Goal: Transaction & Acquisition: Purchase product/service

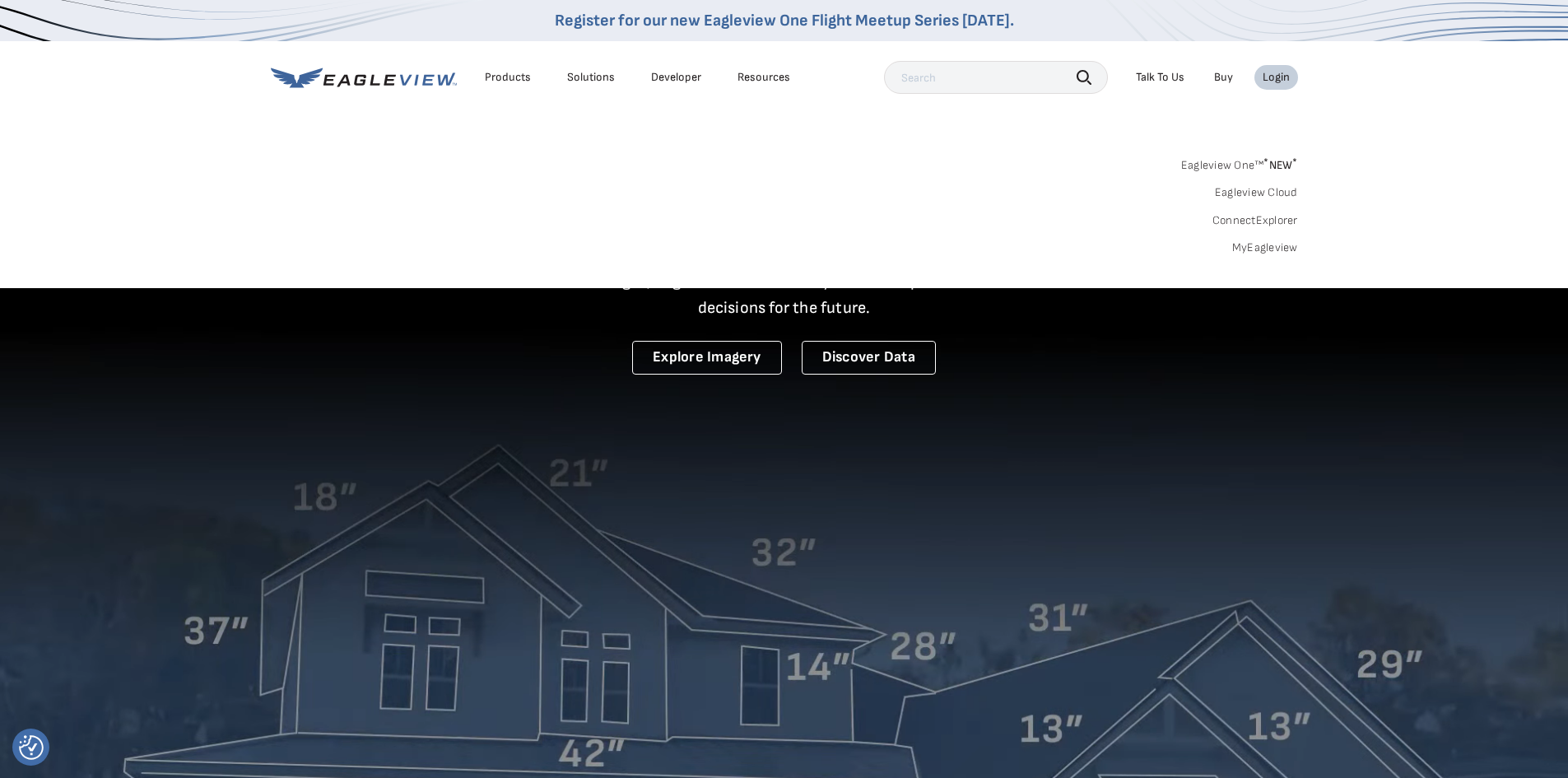
click at [1282, 251] on link "MyEagleview" at bounding box center [1265, 248] width 66 height 15
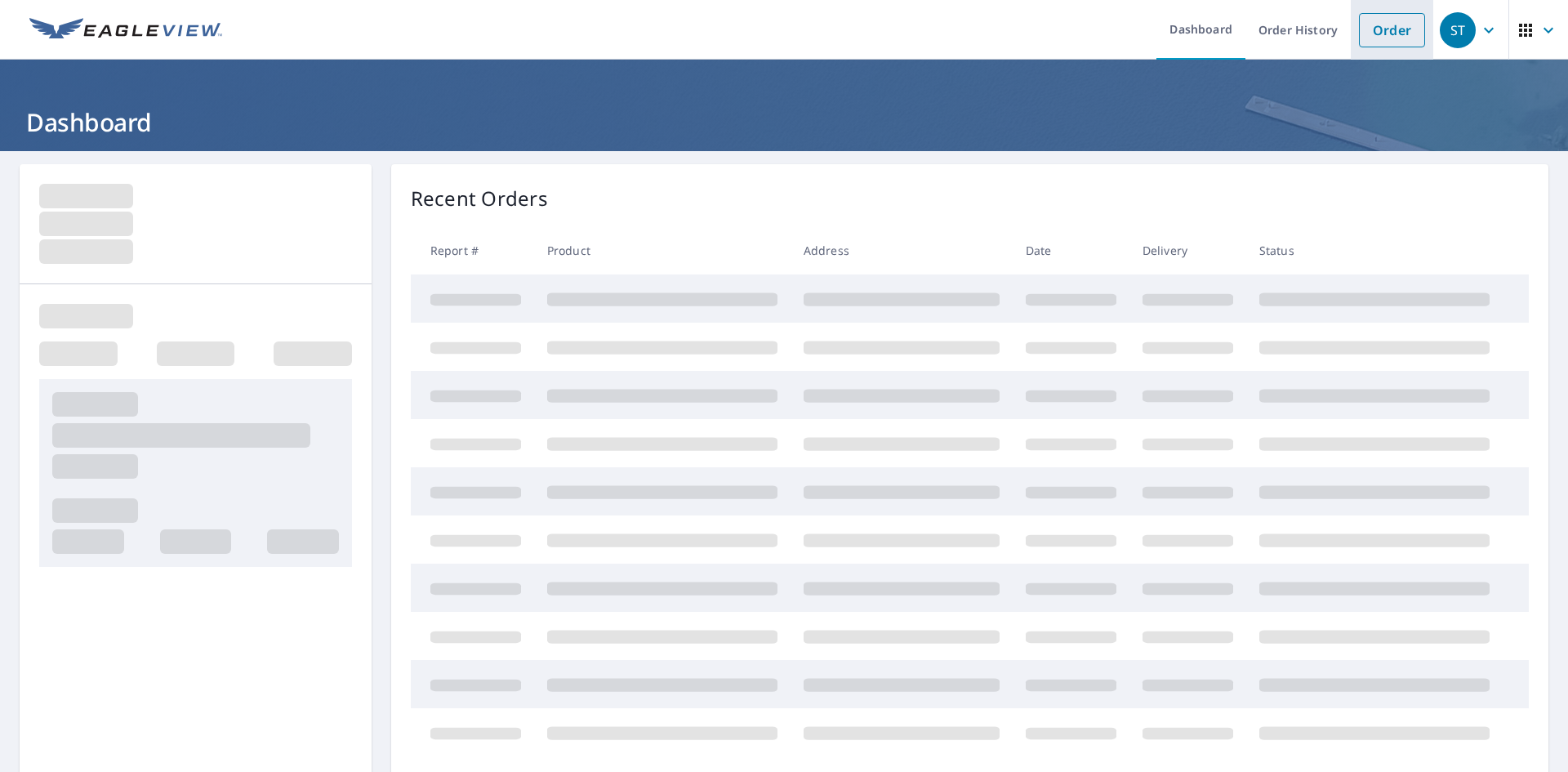
click at [1359, 22] on link "Order" at bounding box center [1392, 30] width 66 height 34
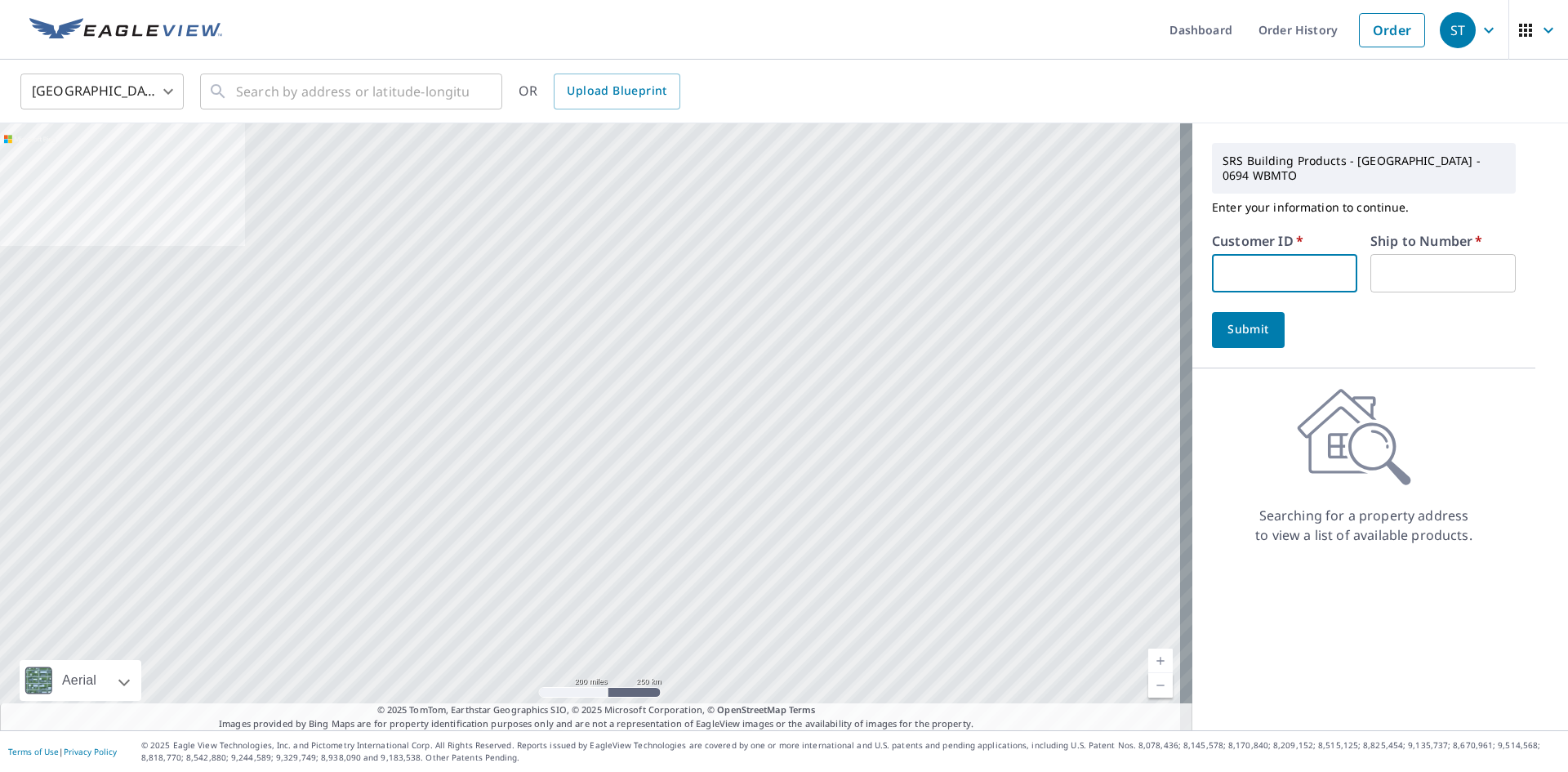
click at [1272, 254] on input "text" at bounding box center [1284, 272] width 145 height 39
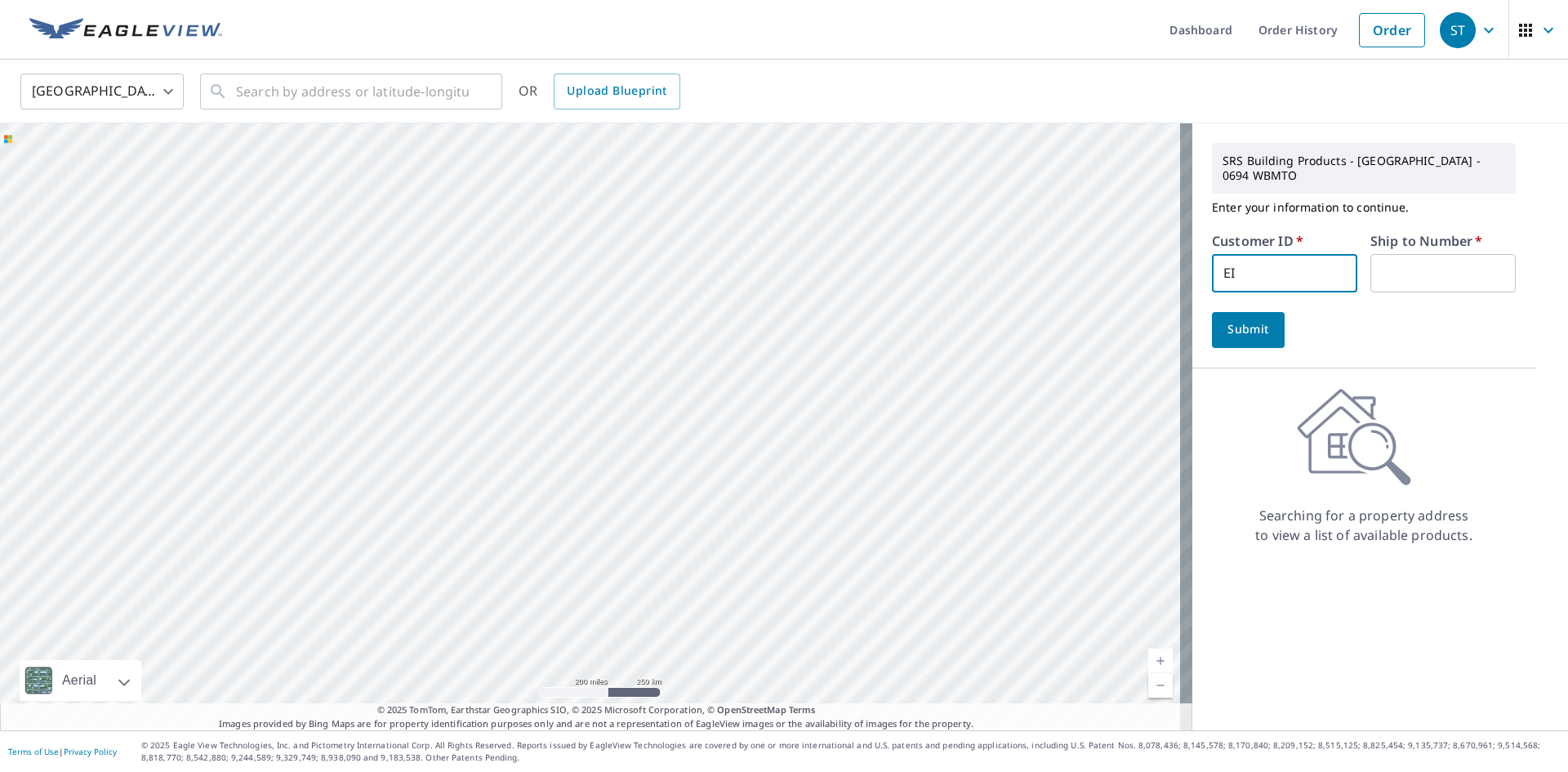
type input "EIC614"
click at [1397, 264] on input "text" at bounding box center [1443, 272] width 145 height 39
type input "1"
click at [1258, 326] on button "Submit" at bounding box center [1247, 330] width 73 height 36
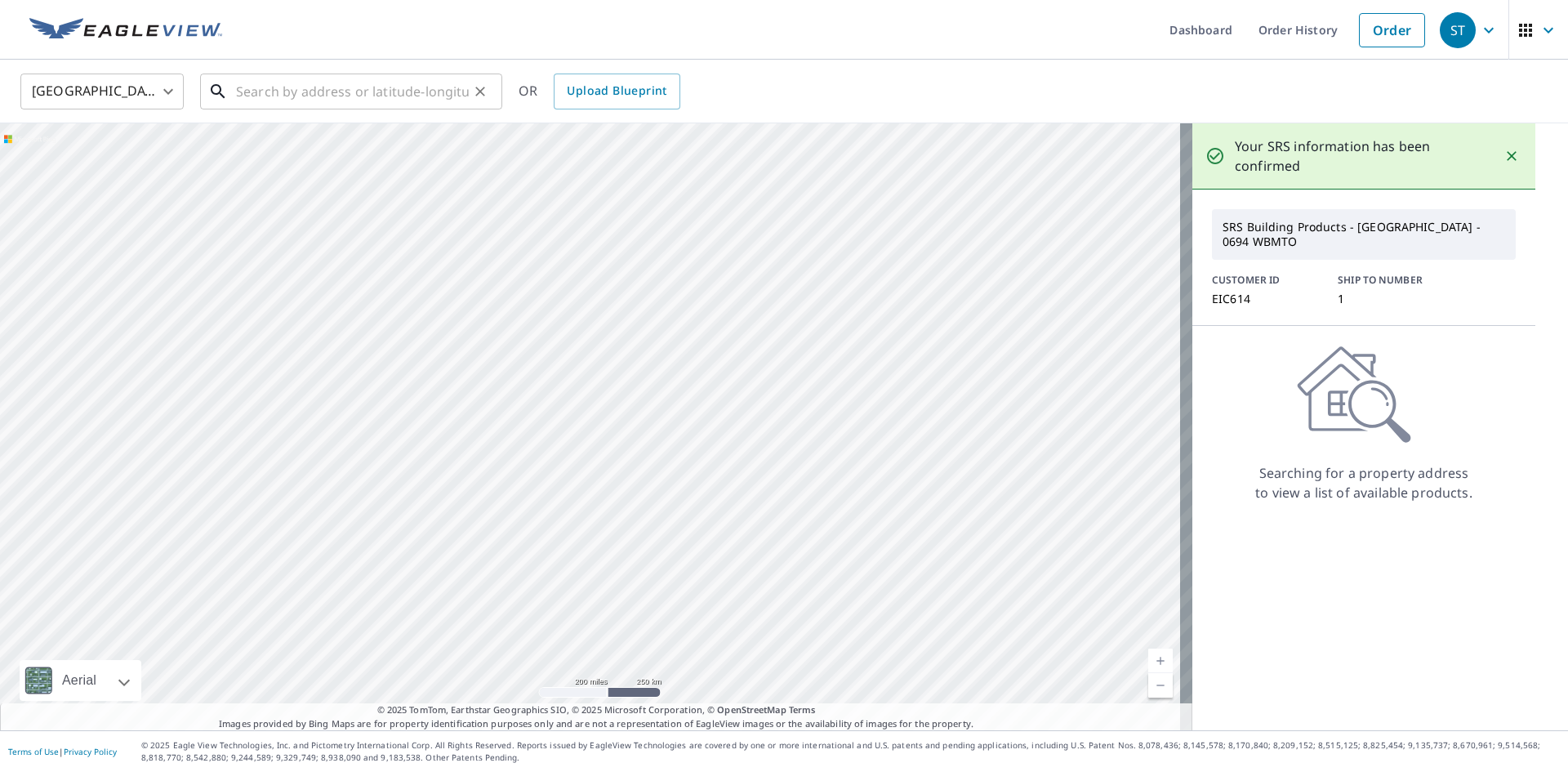
click at [286, 90] on input "text" at bounding box center [352, 91] width 233 height 46
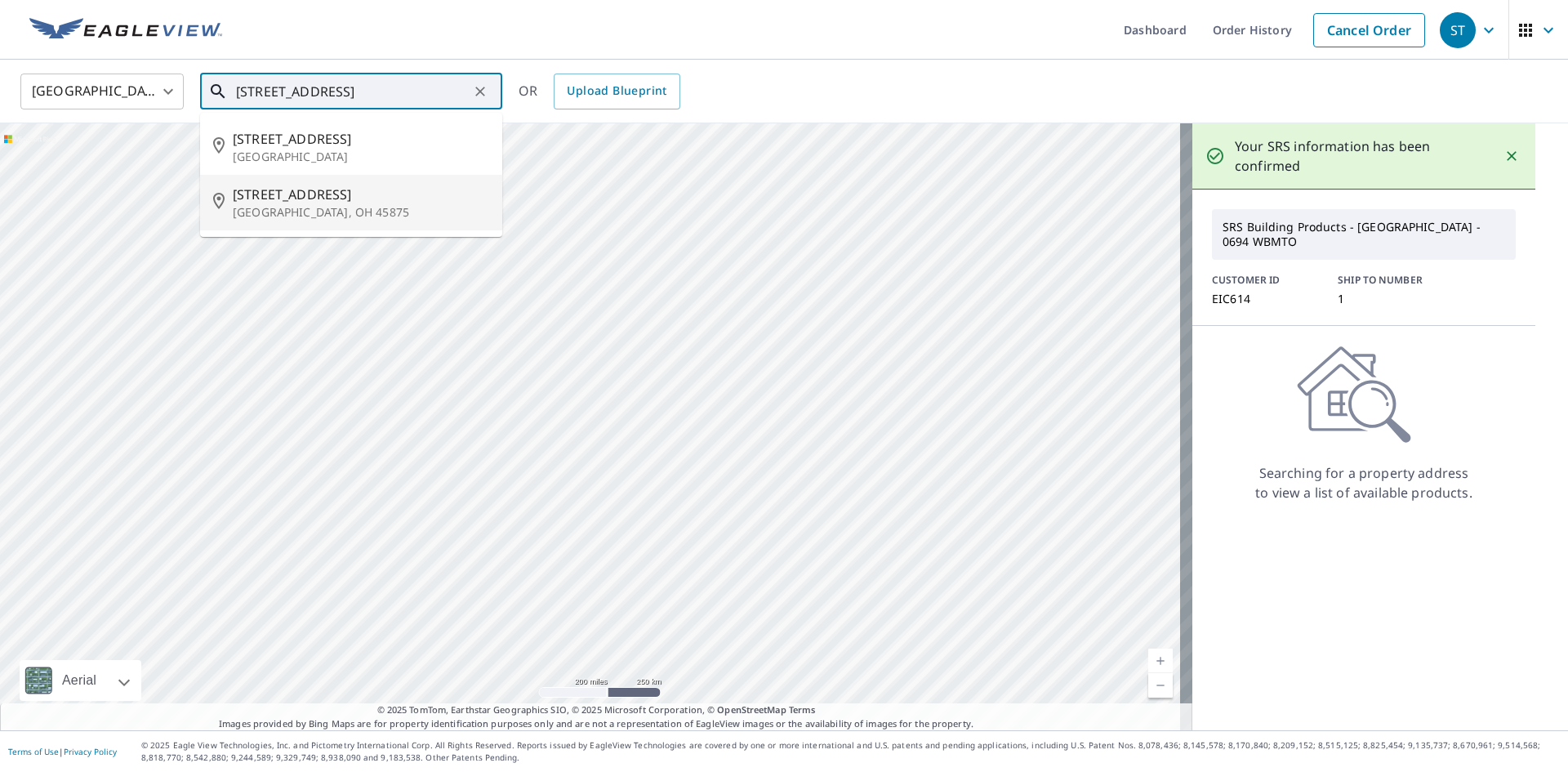
click at [317, 223] on li "14118 Road L Ottawa, OH 45875" at bounding box center [351, 202] width 302 height 56
type input "14118 Road L Ottawa, OH 45875"
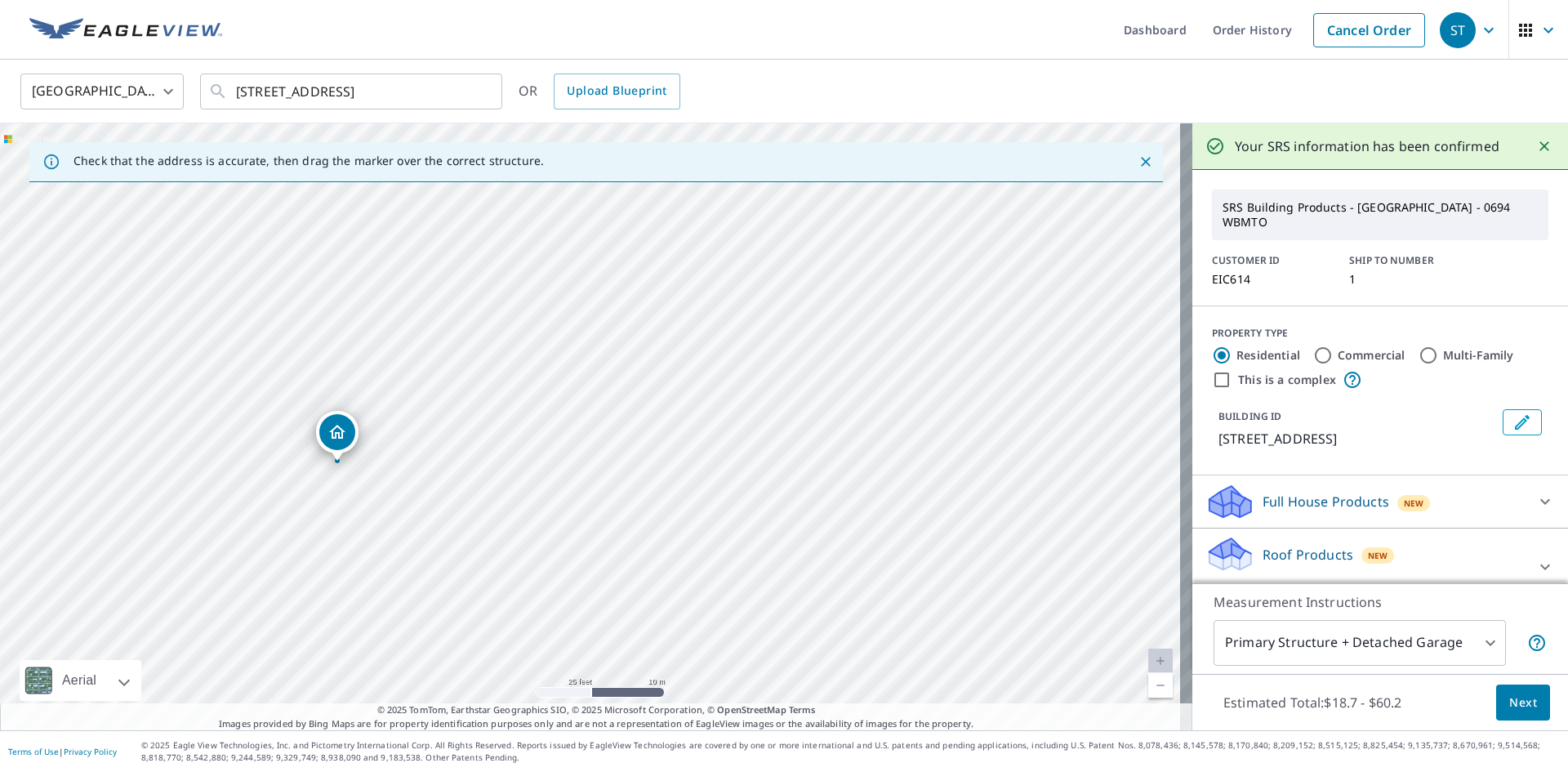
drag, startPoint x: 588, startPoint y: 400, endPoint x: 336, endPoint y: 436, distance: 254.6
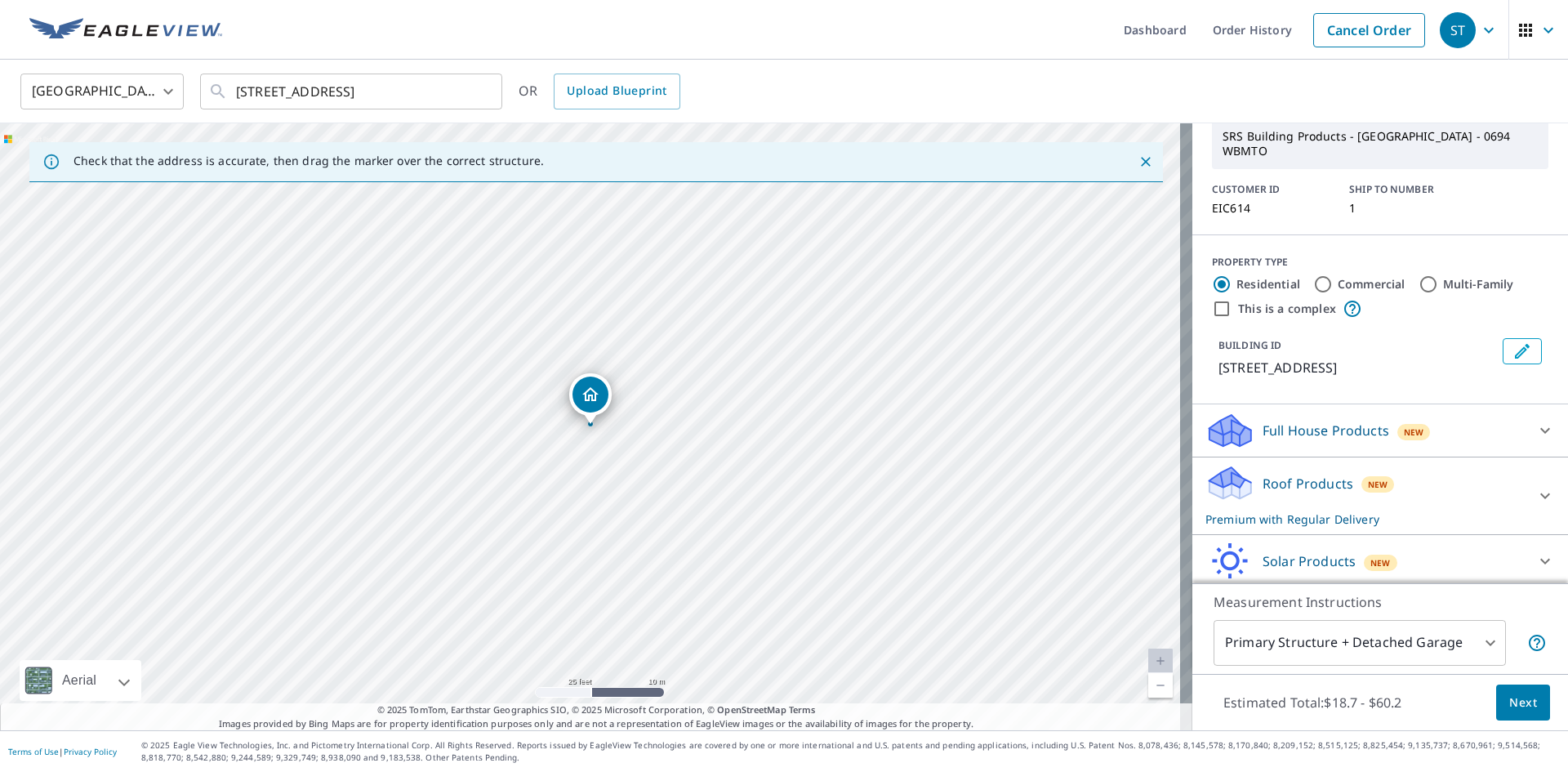
scroll to position [82, 0]
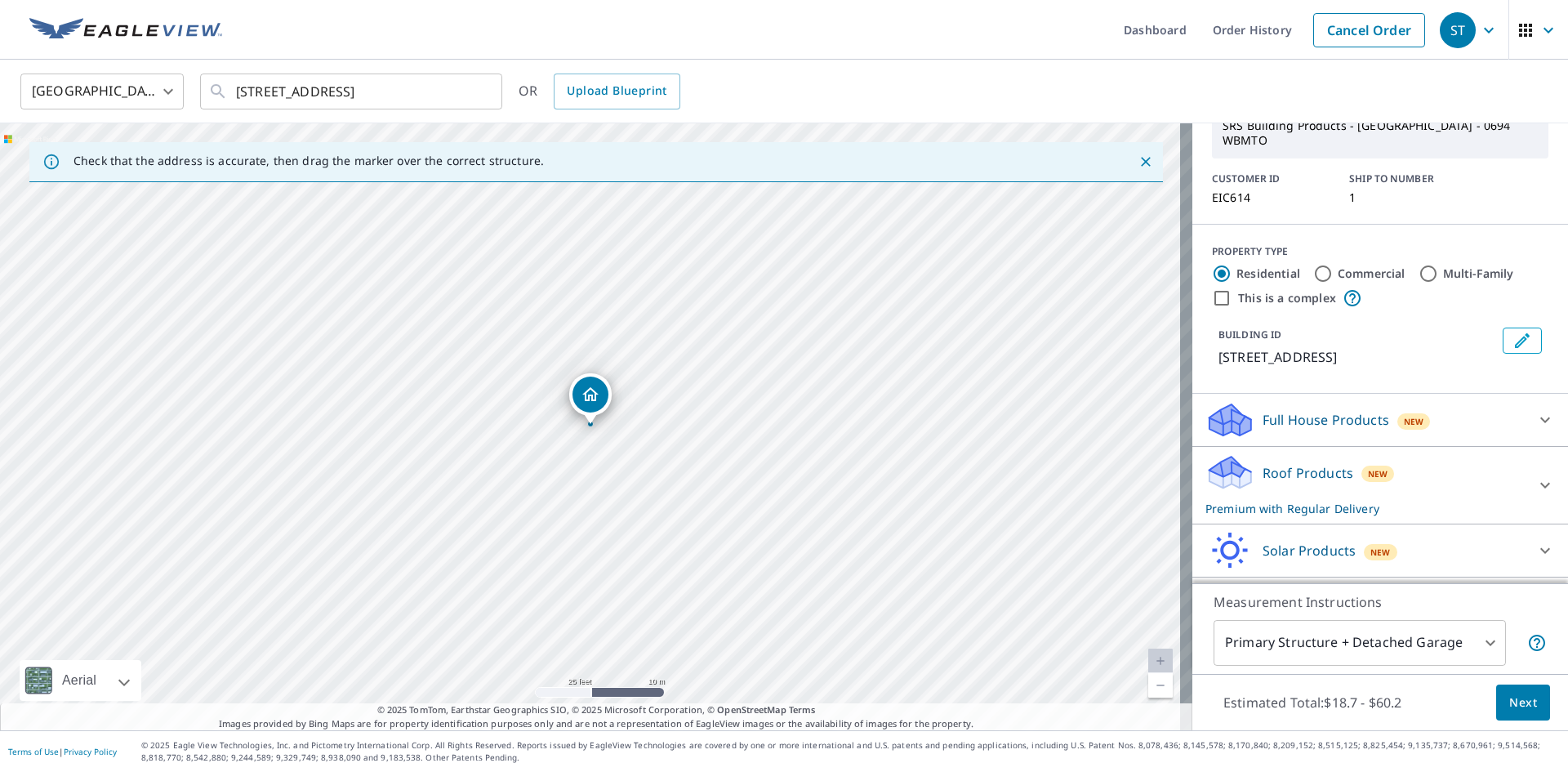
click at [1400, 634] on body "ST ST Dashboard Order History Cancel Order ST United States US ​ 14118 Road L O…" at bounding box center [784, 386] width 1568 height 772
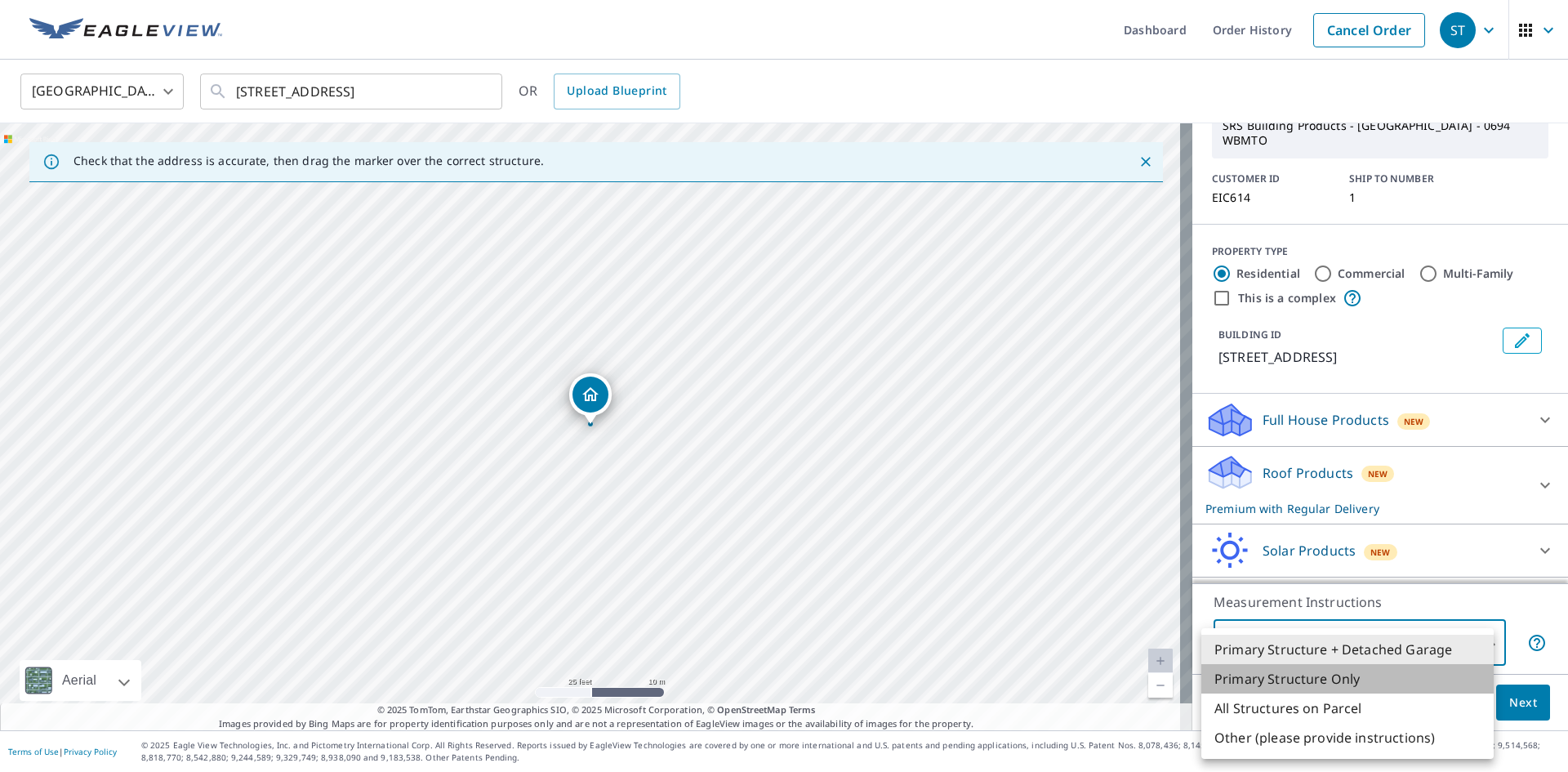
click at [1368, 676] on li "Primary Structure Only" at bounding box center [1347, 678] width 292 height 29
type input "2"
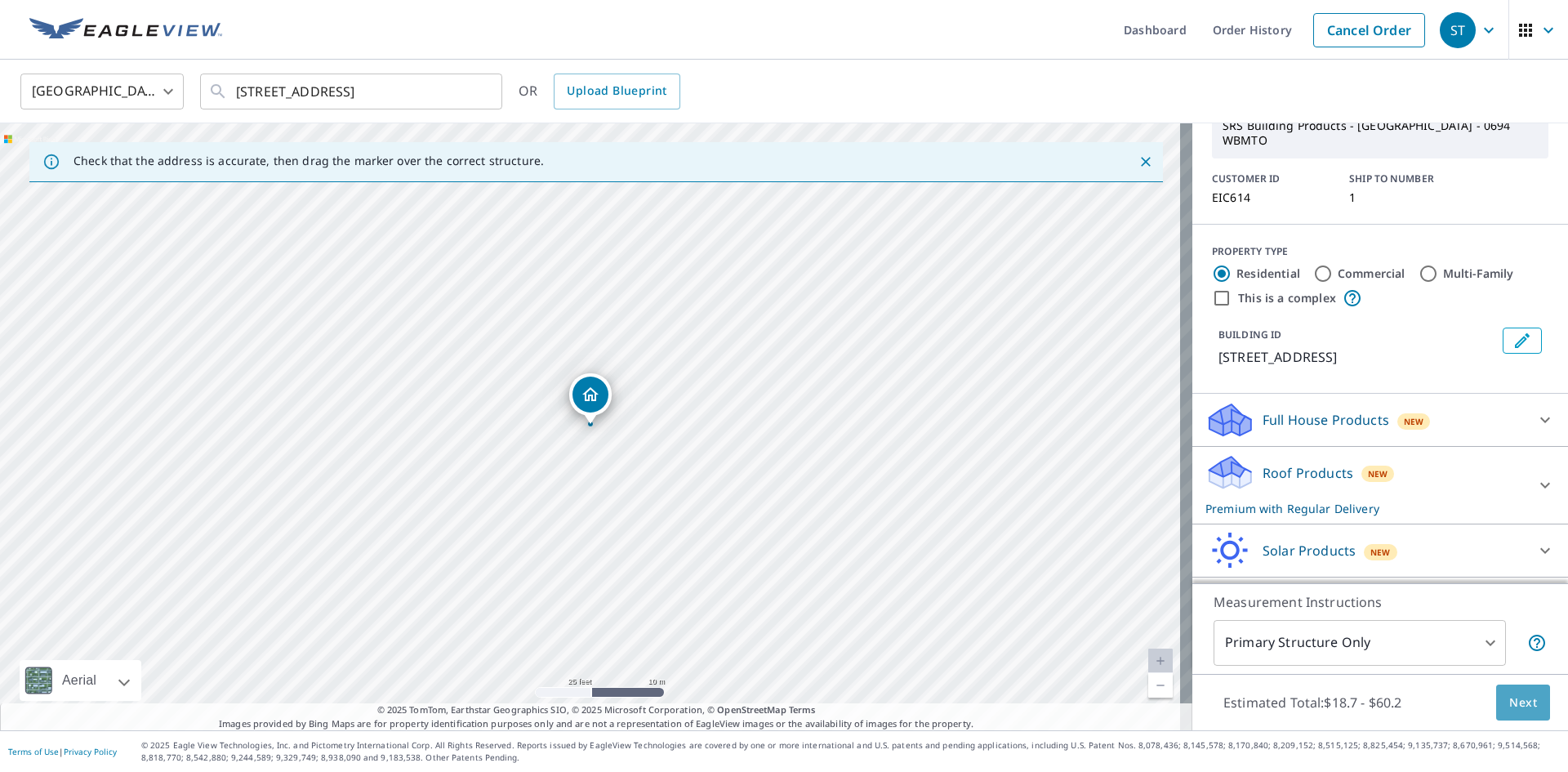
click at [1510, 697] on span "Next" at bounding box center [1523, 702] width 27 height 21
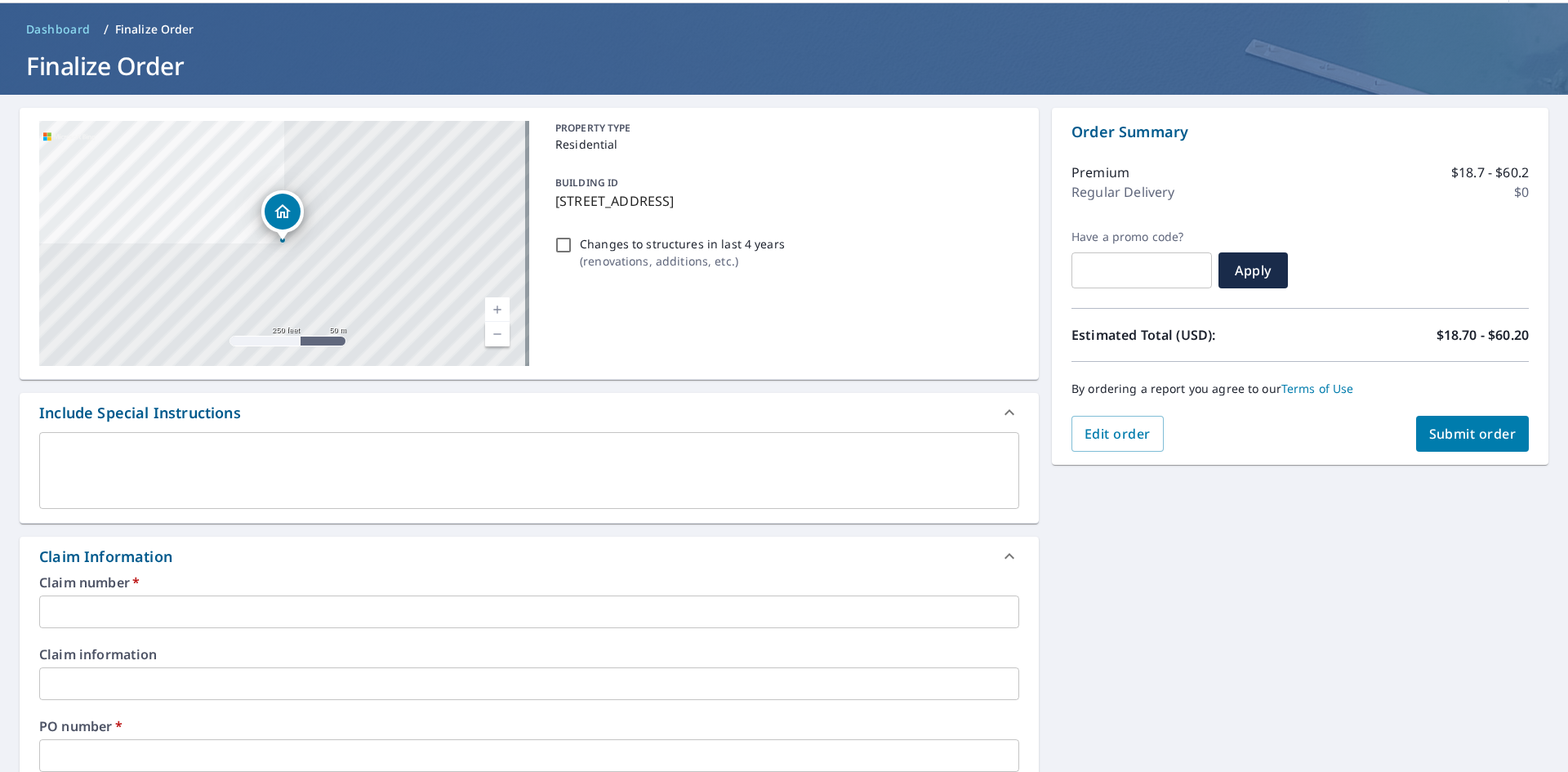
scroll to position [5, 0]
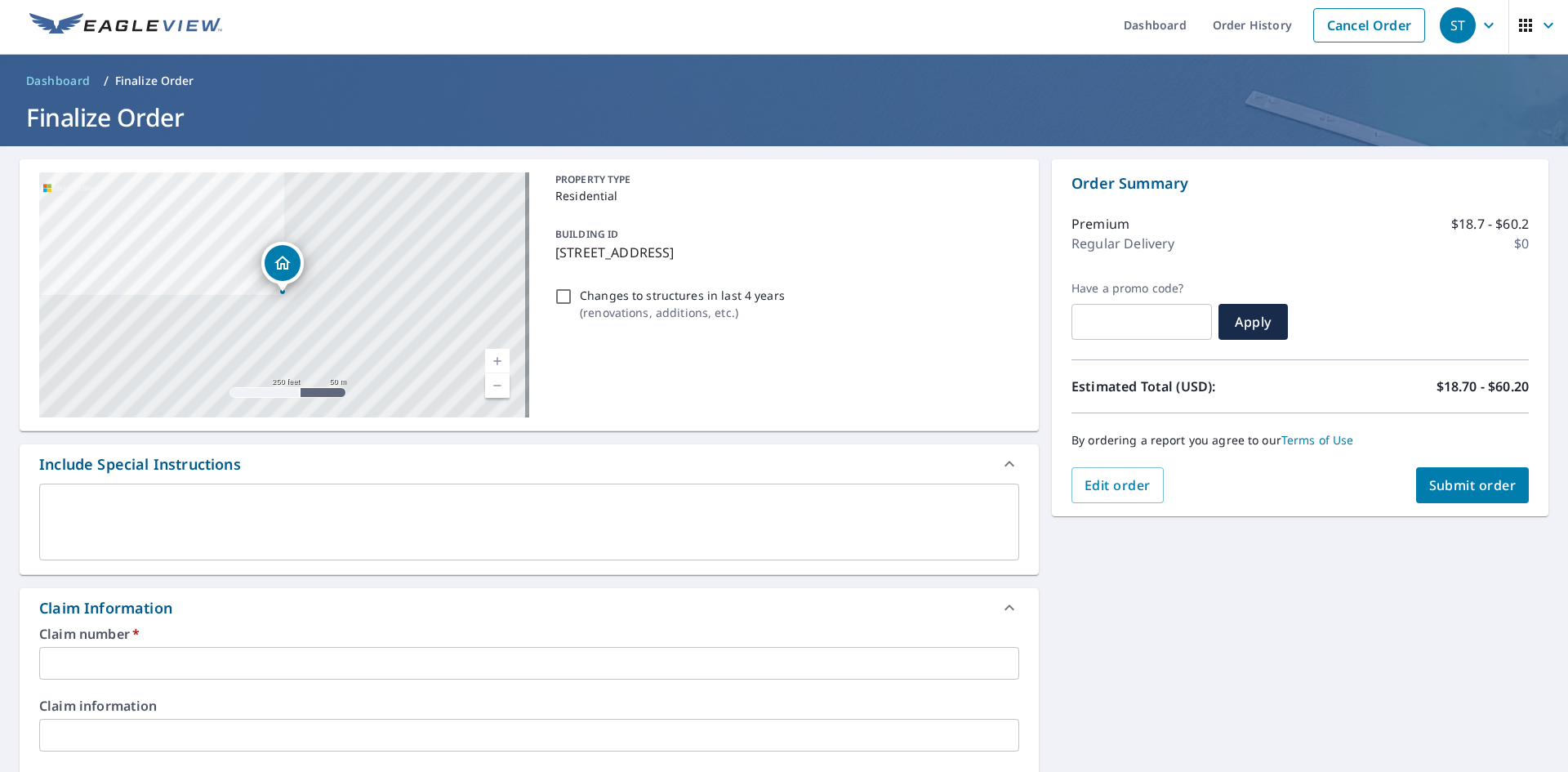
click at [343, 666] on input "text" at bounding box center [529, 663] width 980 height 33
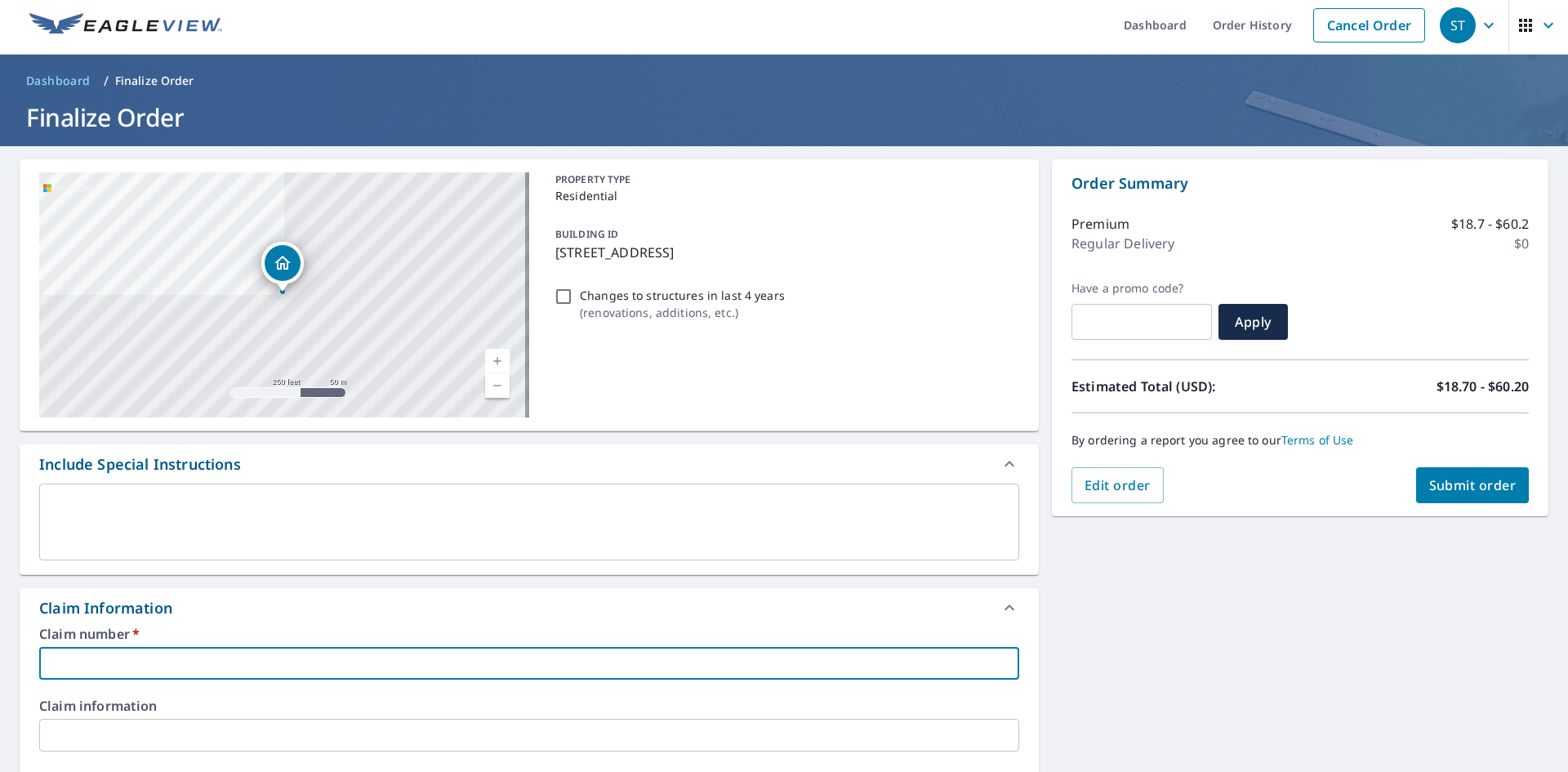
type input "E"
checkbox input "true"
type input "EI"
checkbox input "true"
type input "EIC"
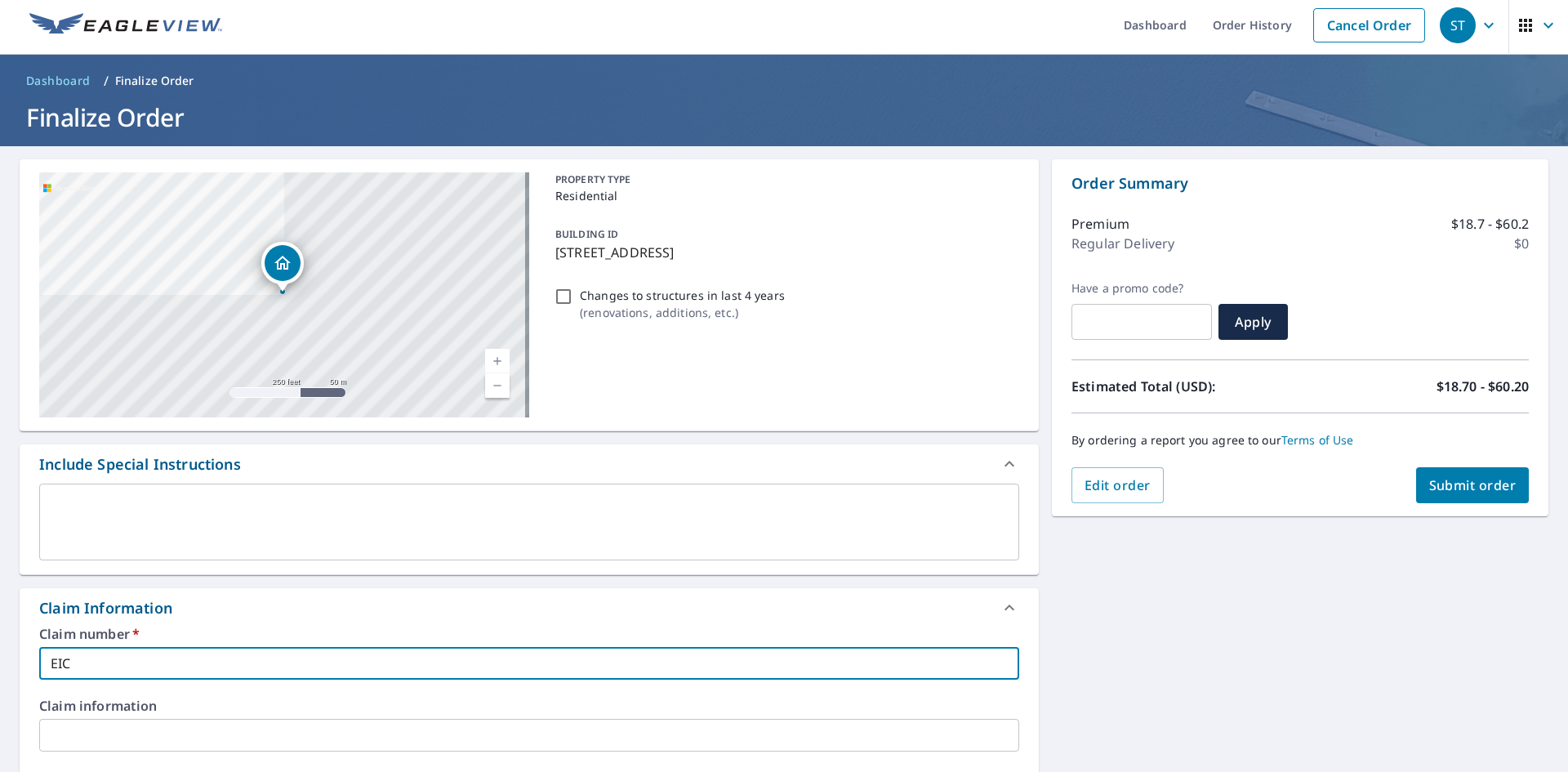
checkbox input "true"
type input "EIC614 - 14047 Road 8n"
checkbox input "true"
drag, startPoint x: 218, startPoint y: 658, endPoint x: 106, endPoint y: 674, distance: 113.1
click at [106, 674] on input "EIC614 - 14047 Road 8n" at bounding box center [529, 663] width 980 height 33
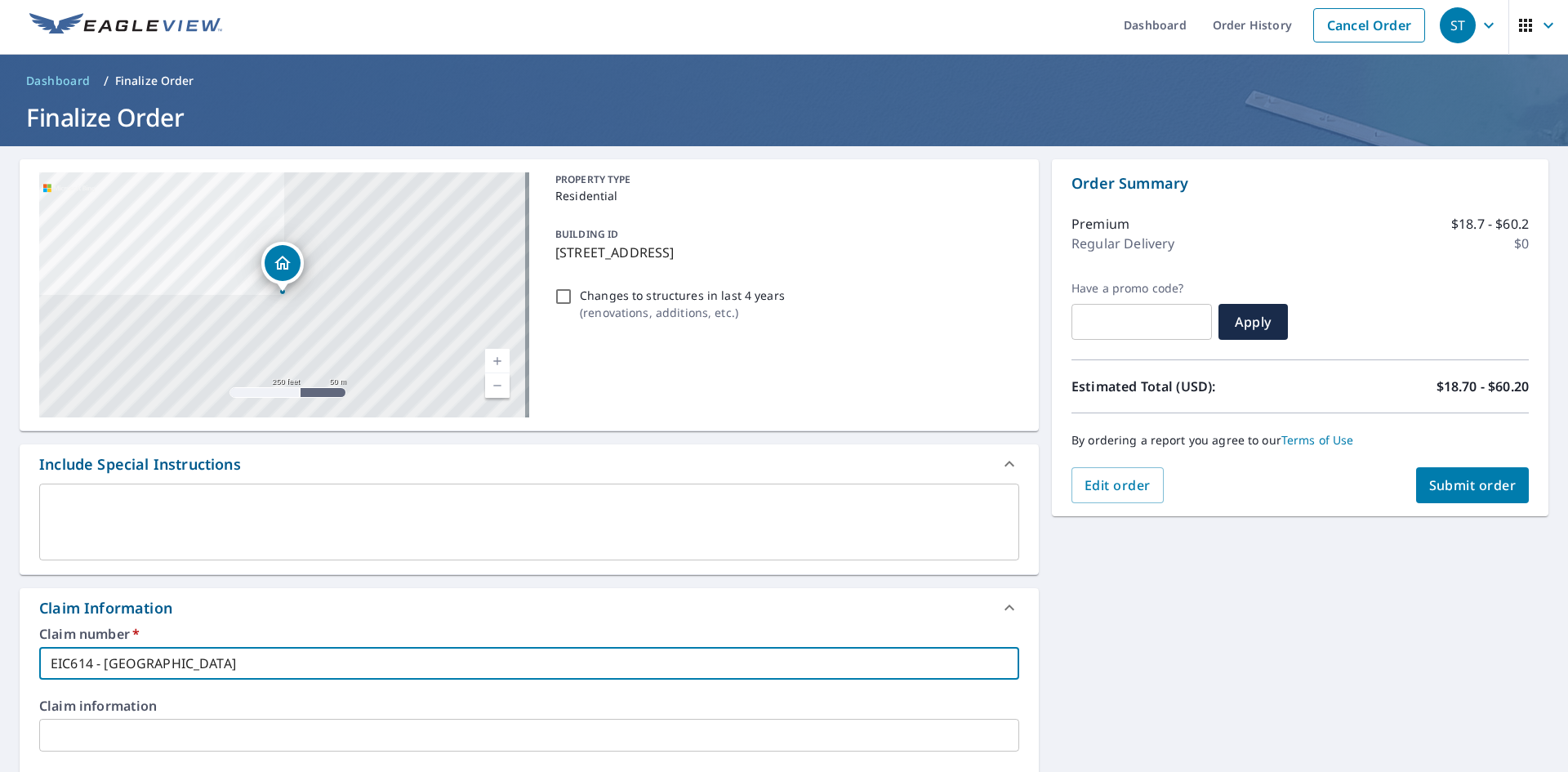
type input "EIC614 -"
checkbox input "true"
type input "EIC614 - 1"
checkbox input "true"
type input "EIC614 - 14"
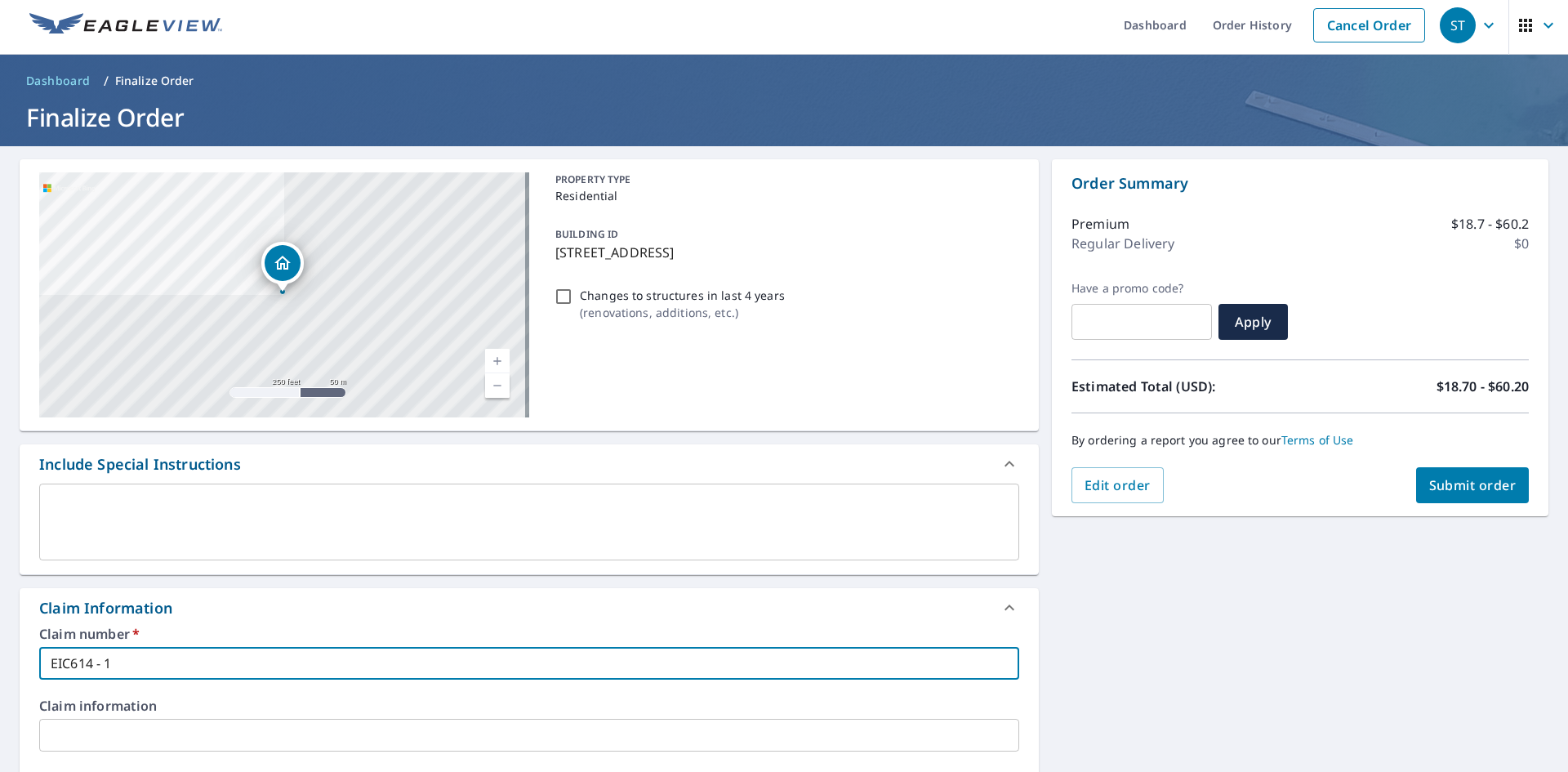
checkbox input "true"
type input "EIC614 - 141"
checkbox input "true"
type input "EIC614 - 1411"
checkbox input "true"
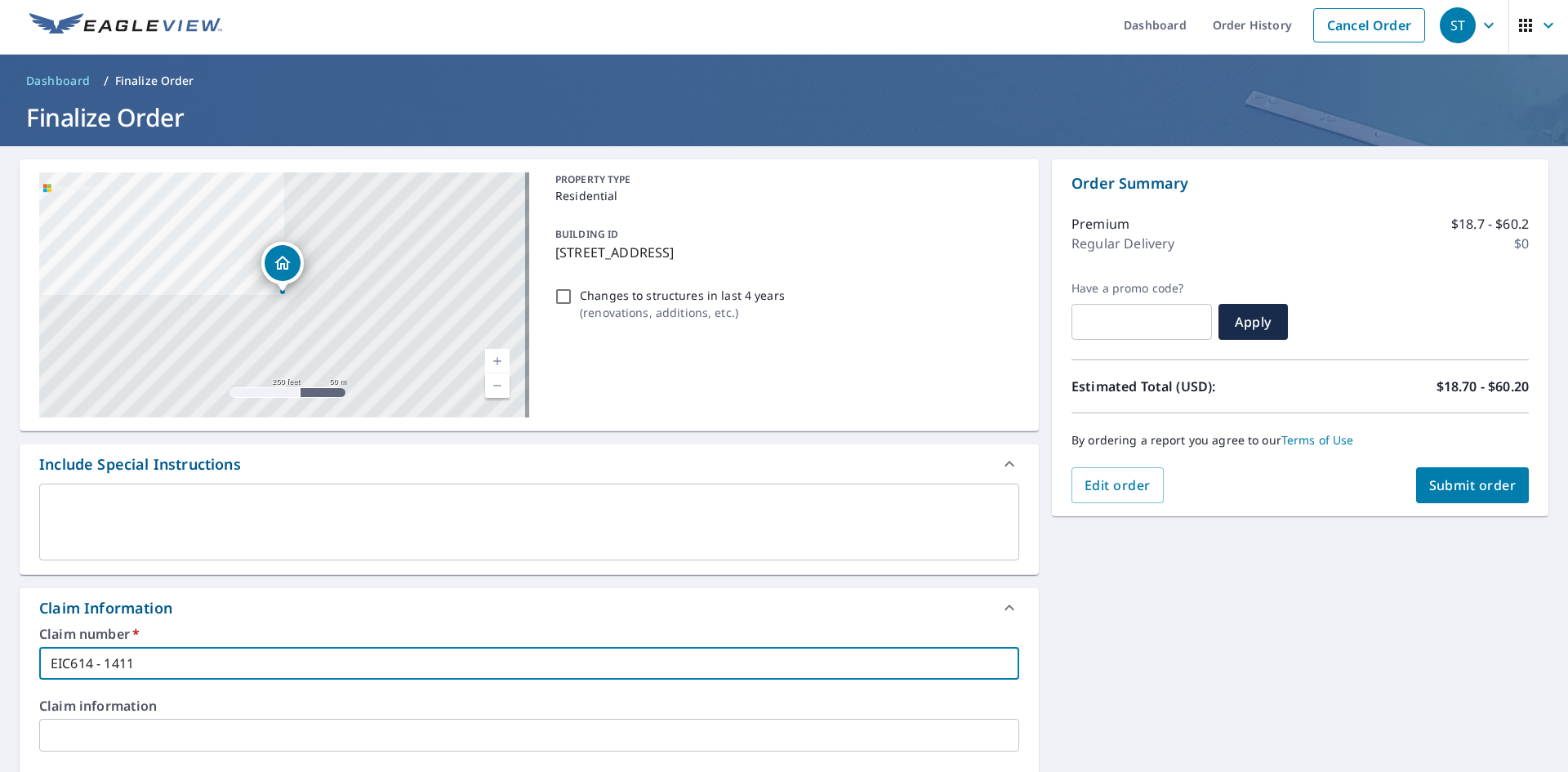
type input "EIC614 - 14118"
checkbox input "true"
type input "EIC614 - 14118"
checkbox input "true"
type input "EIC614 - 14118 R"
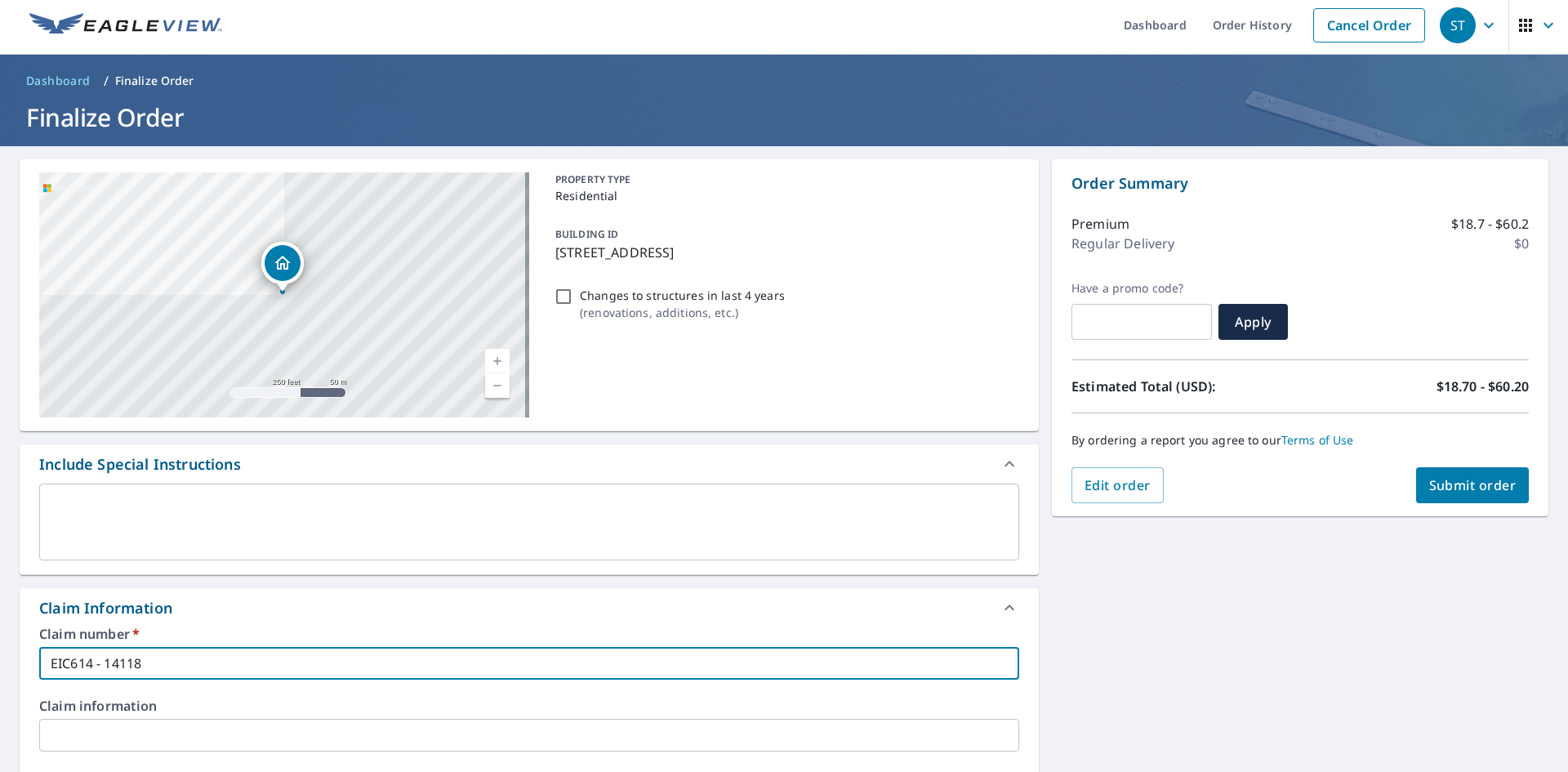
checkbox input "true"
type input "EIC614 - 14118 RO"
checkbox input "true"
type input "EIC614 - 14118 ROA"
checkbox input "true"
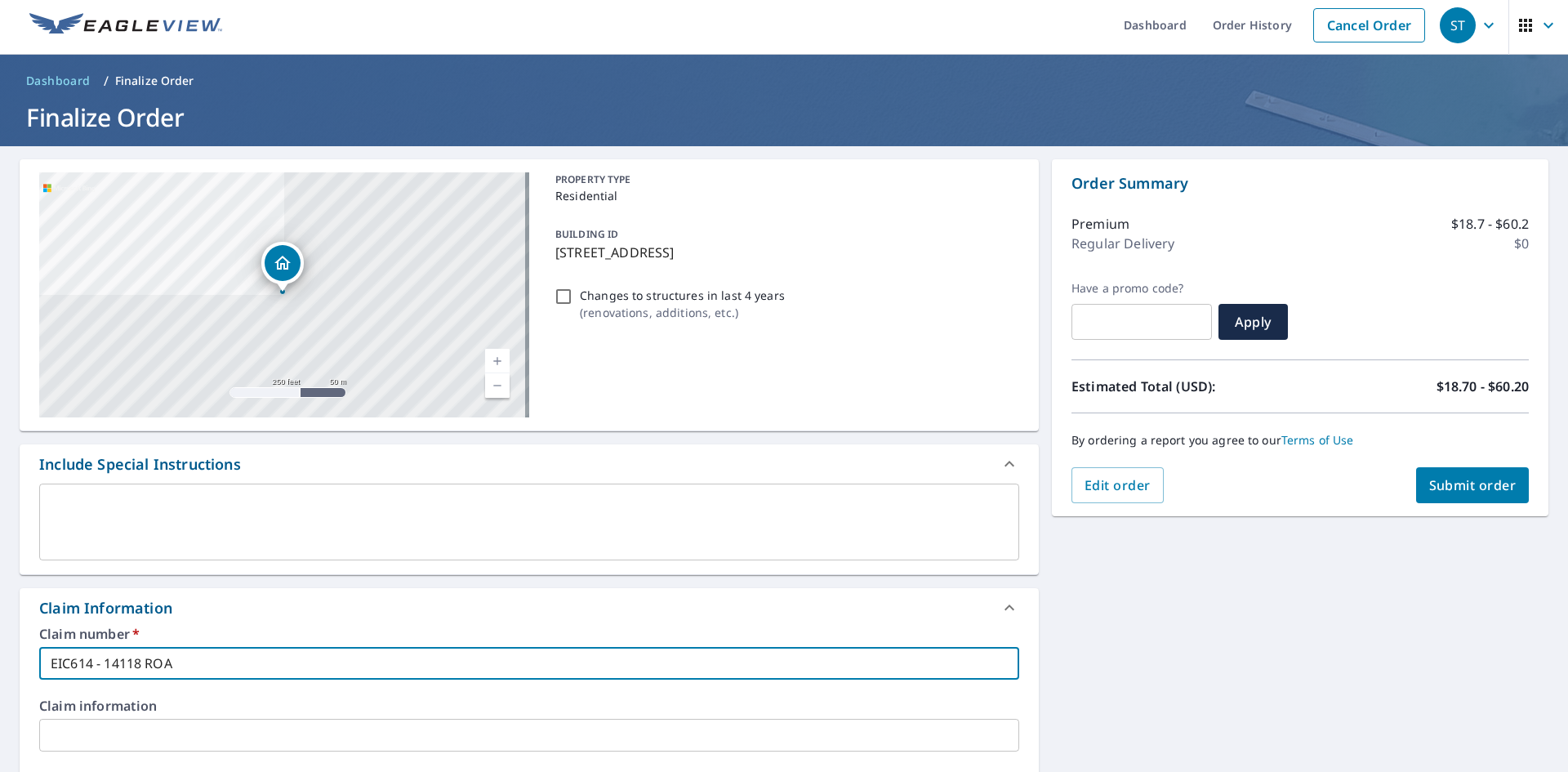
type input "EIC614 - 14118 ROAD"
checkbox input "true"
type input "EIC614 - 14118 ROAD"
checkbox input "true"
type input "EIC614 - 14118 ROAD L"
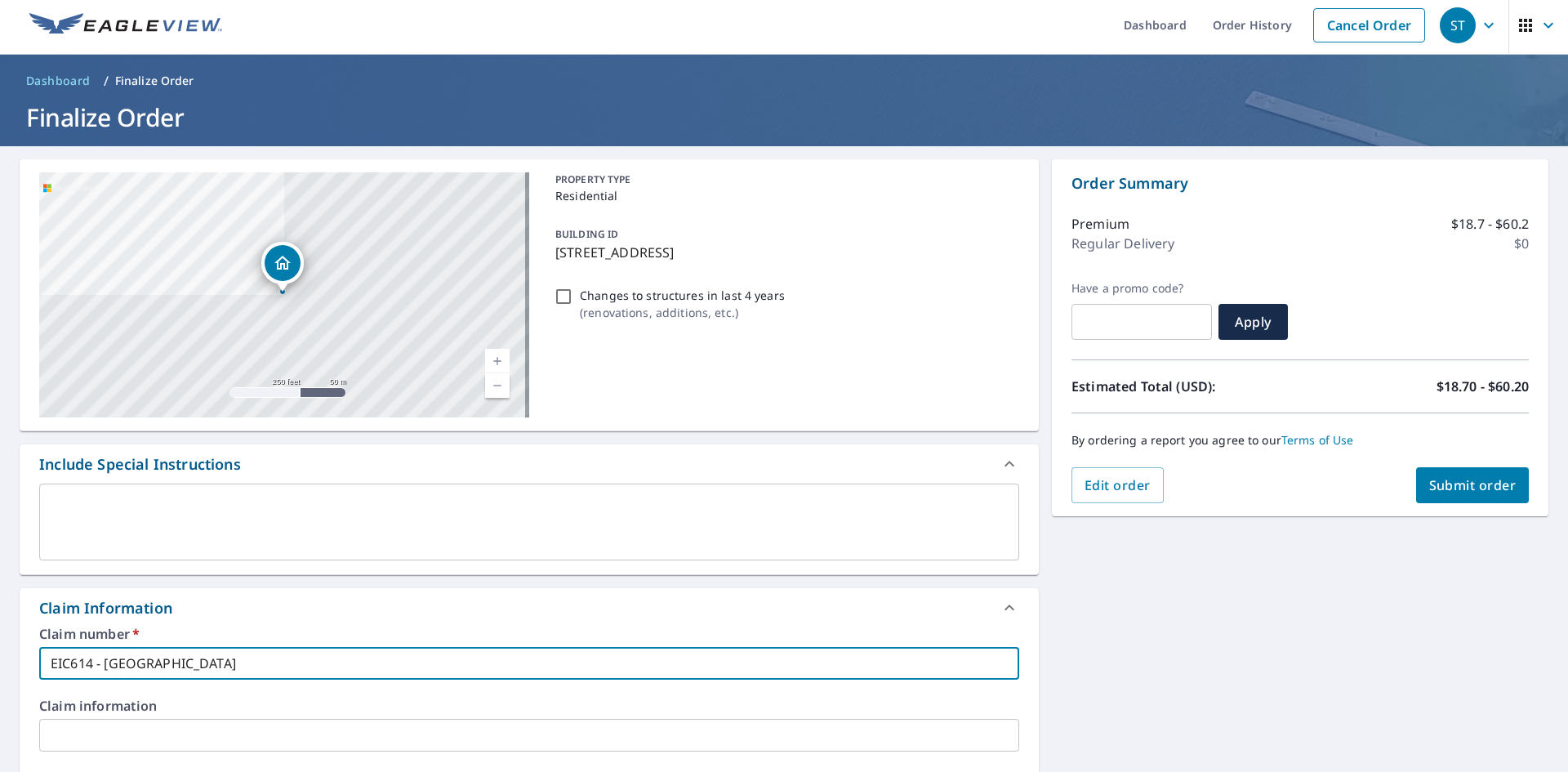
checkbox input "true"
type input "EIC614 - 14118 ROAD L"
checkbox input "true"
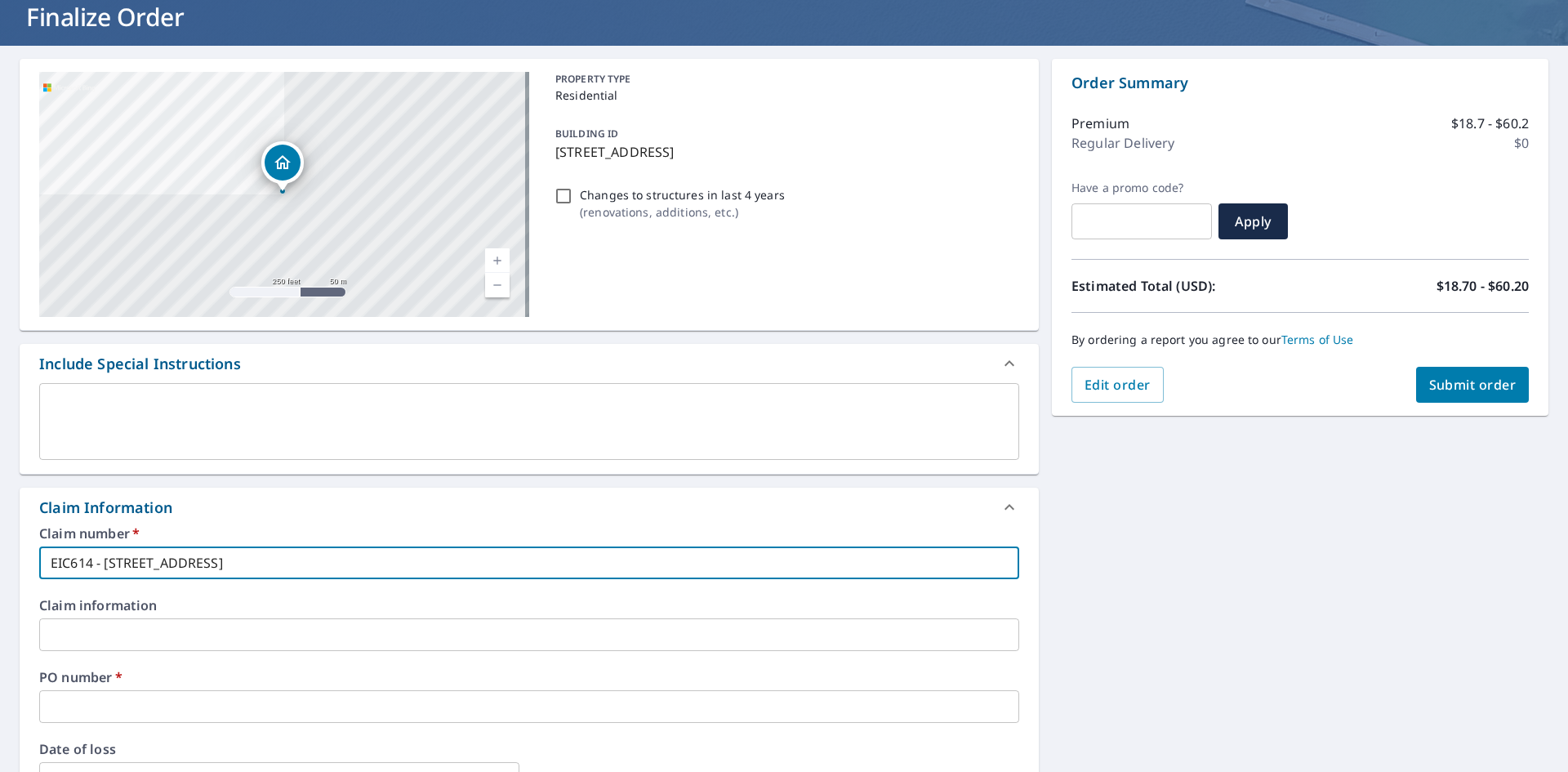
scroll to position [332, 0]
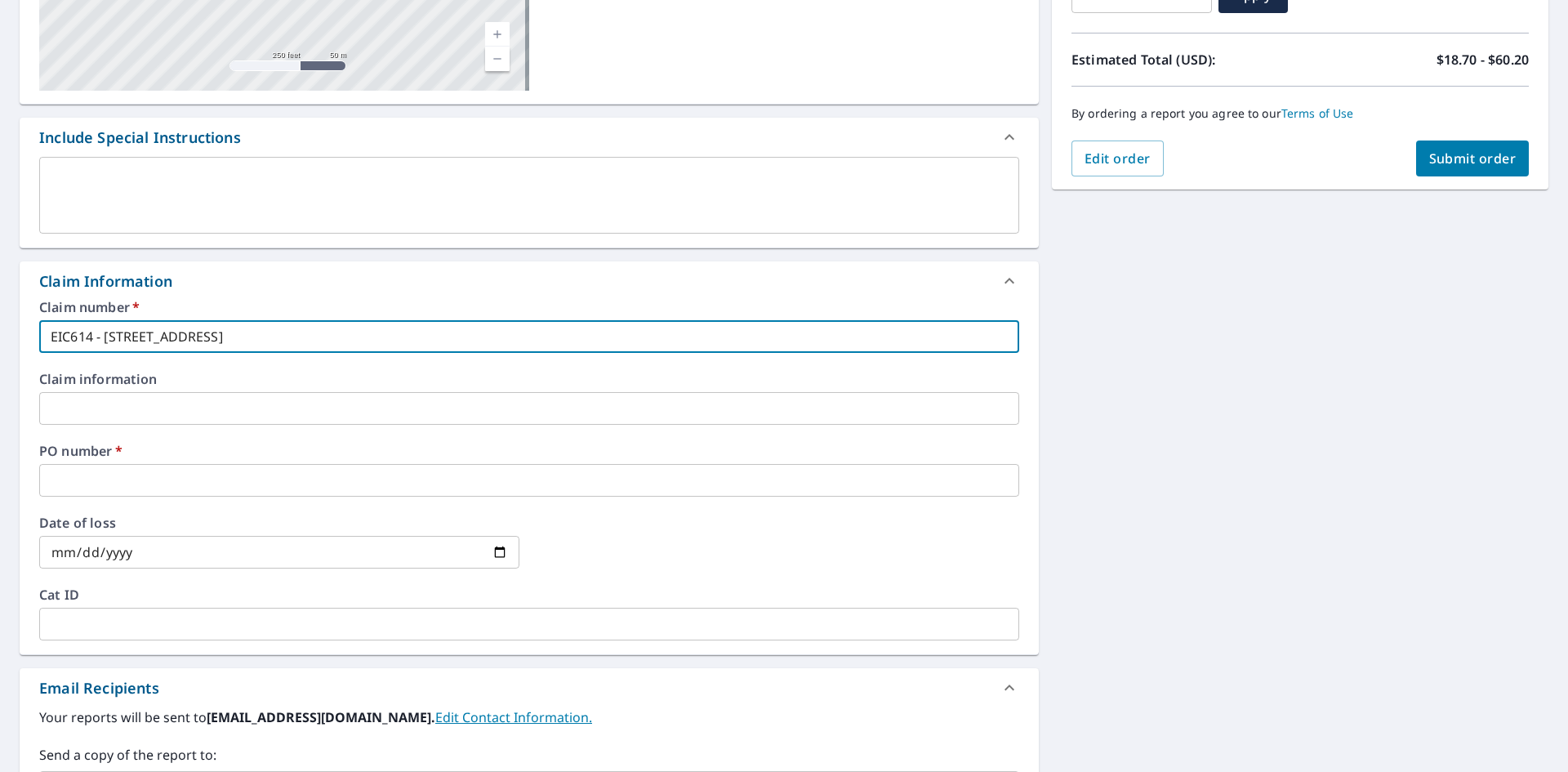
type input "EIC614 - 14118 ROAD L"
click at [247, 482] on input "text" at bounding box center [529, 480] width 980 height 33
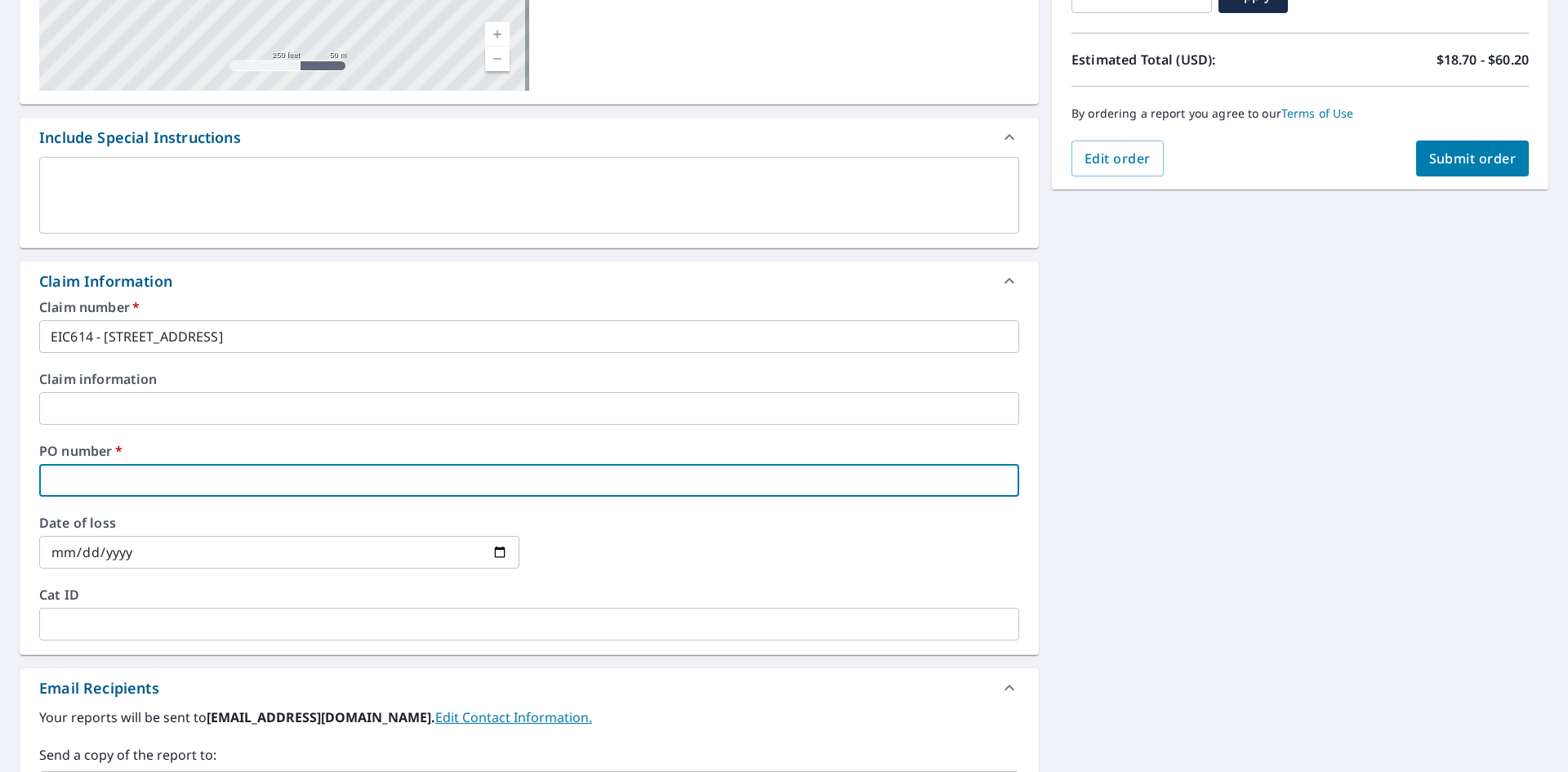
type input "1"
checkbox input "true"
type input "14"
checkbox input "true"
type input "141"
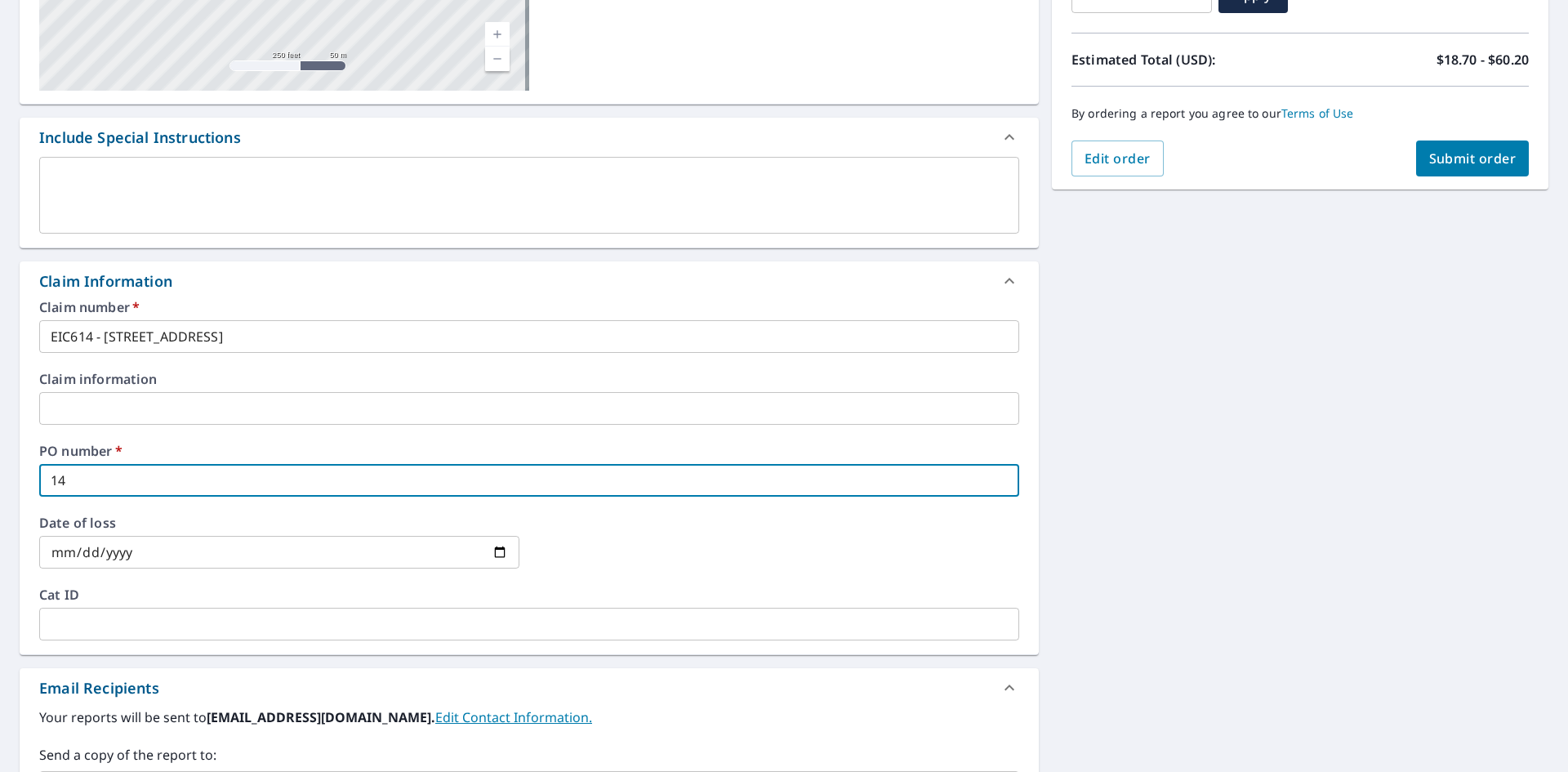
checkbox input "true"
type input "1411"
checkbox input "true"
type input "14118"
checkbox input "true"
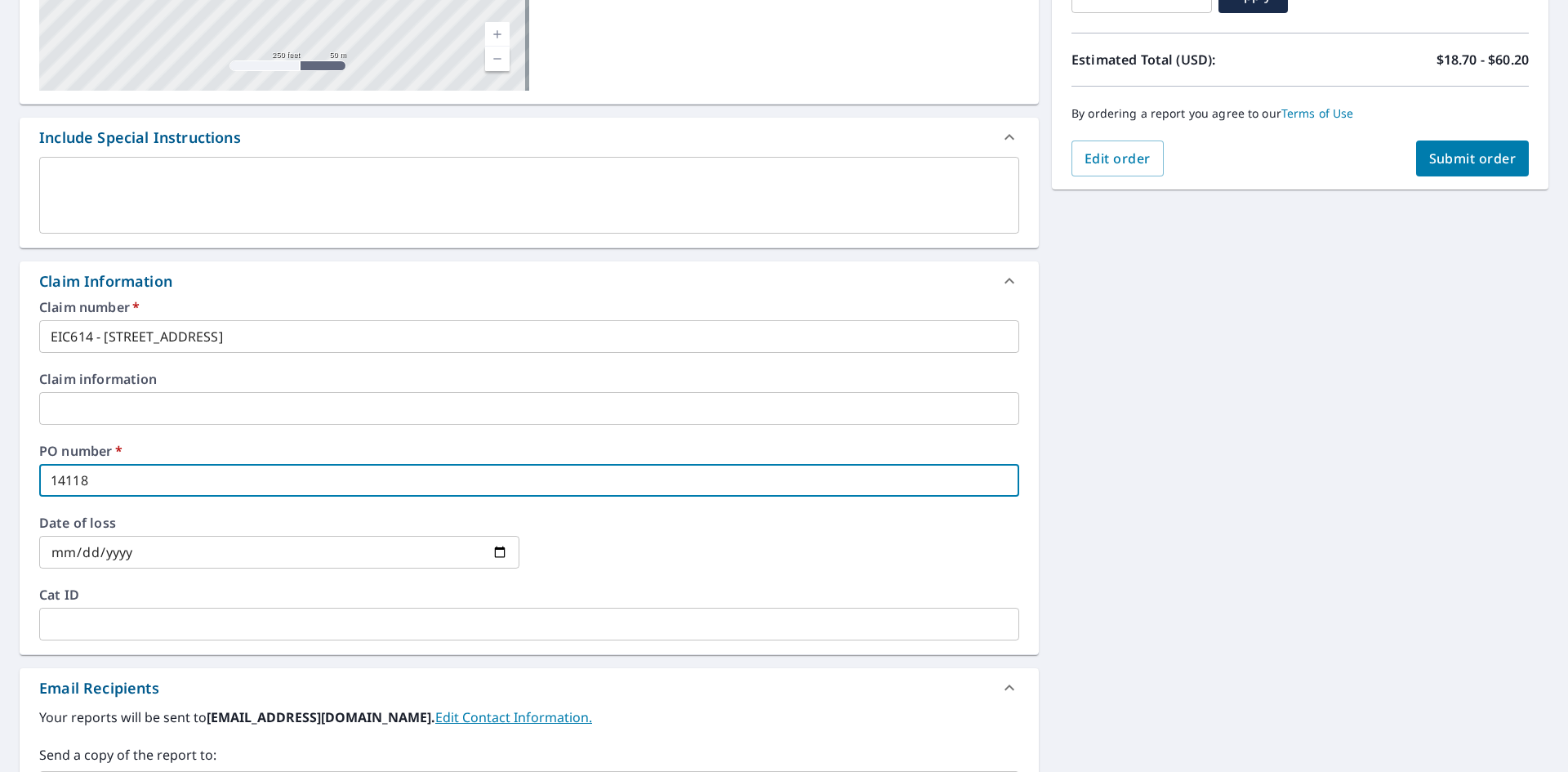
type input "14118"
checkbox input "true"
type input "14118 R"
checkbox input "true"
type input "14118 RO"
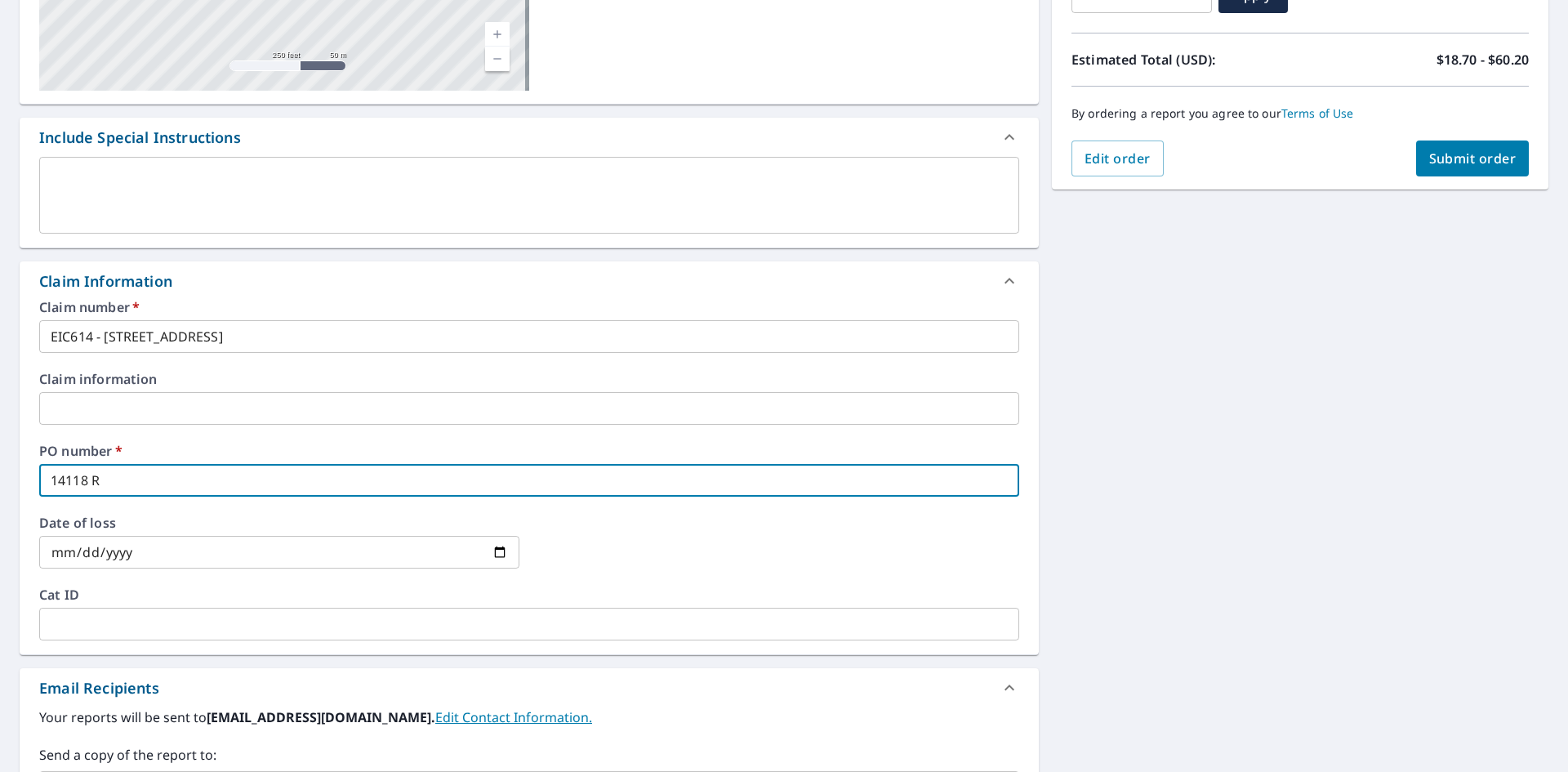
checkbox input "true"
type input "14118 ROA"
checkbox input "true"
type input "14118 ROAD"
checkbox input "true"
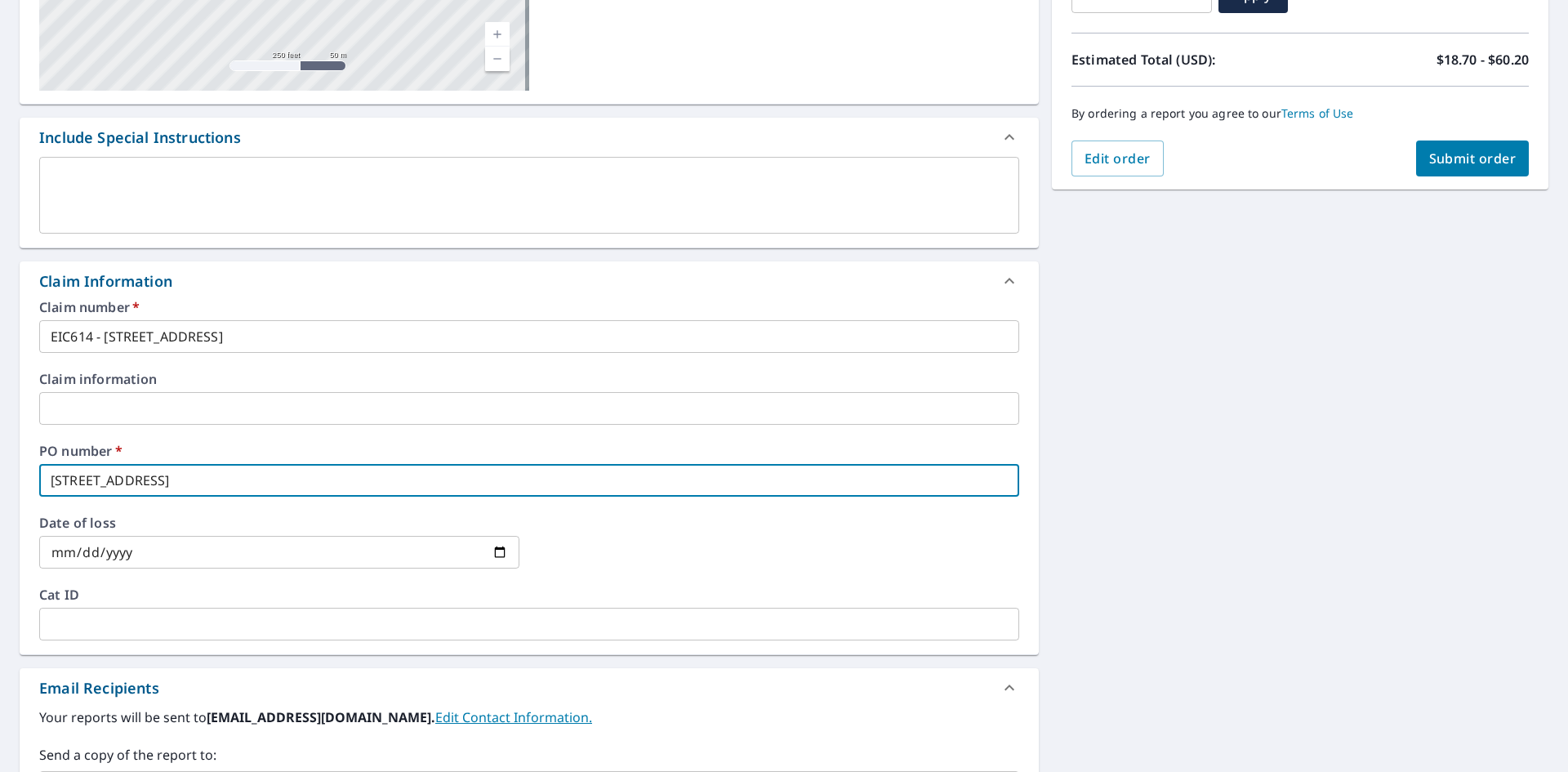
type input "14118 ROAD"
checkbox input "true"
type input "14118 ROAD L"
checkbox input "true"
type input "14118 ROAD L"
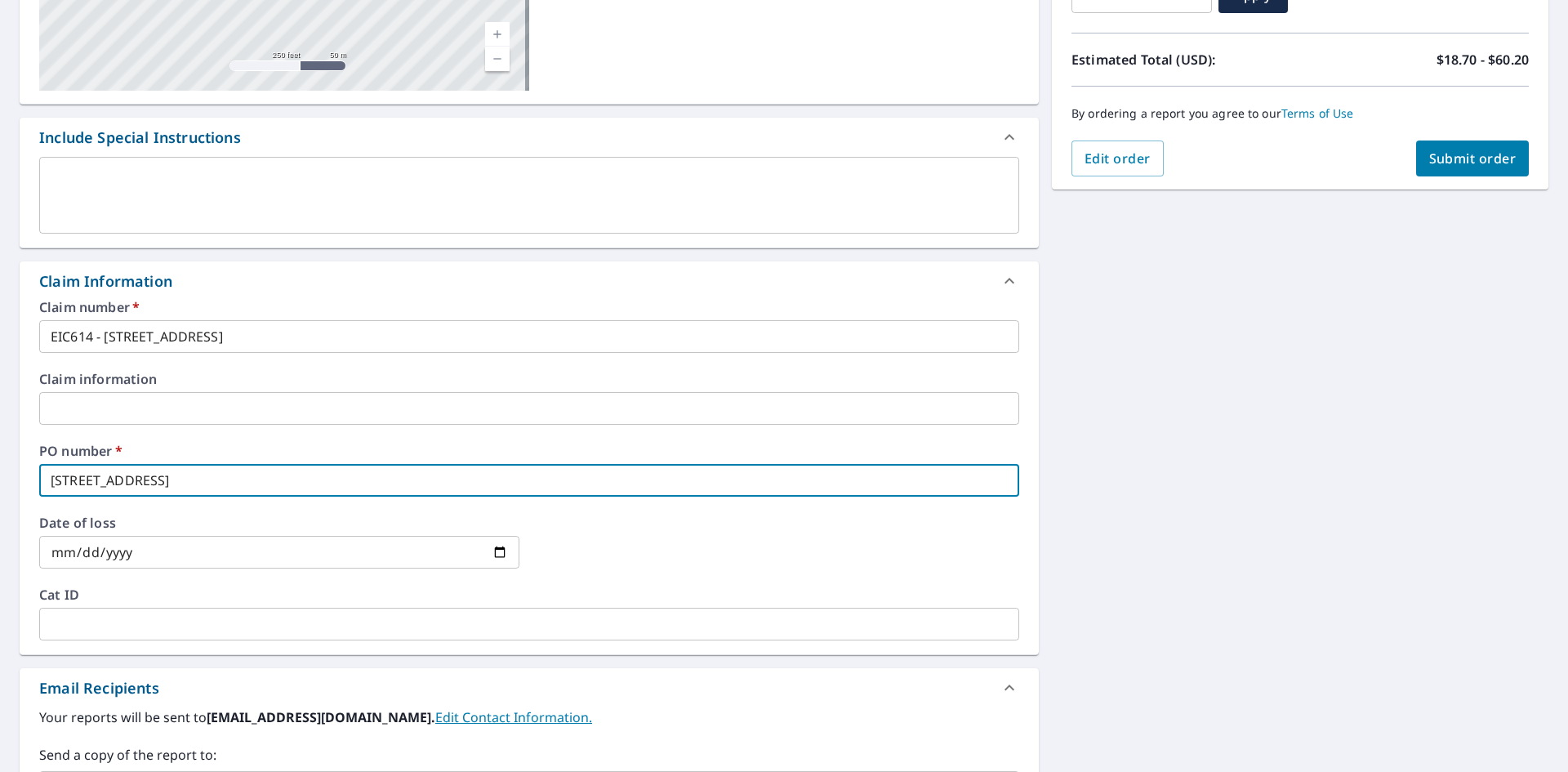
checkbox input "true"
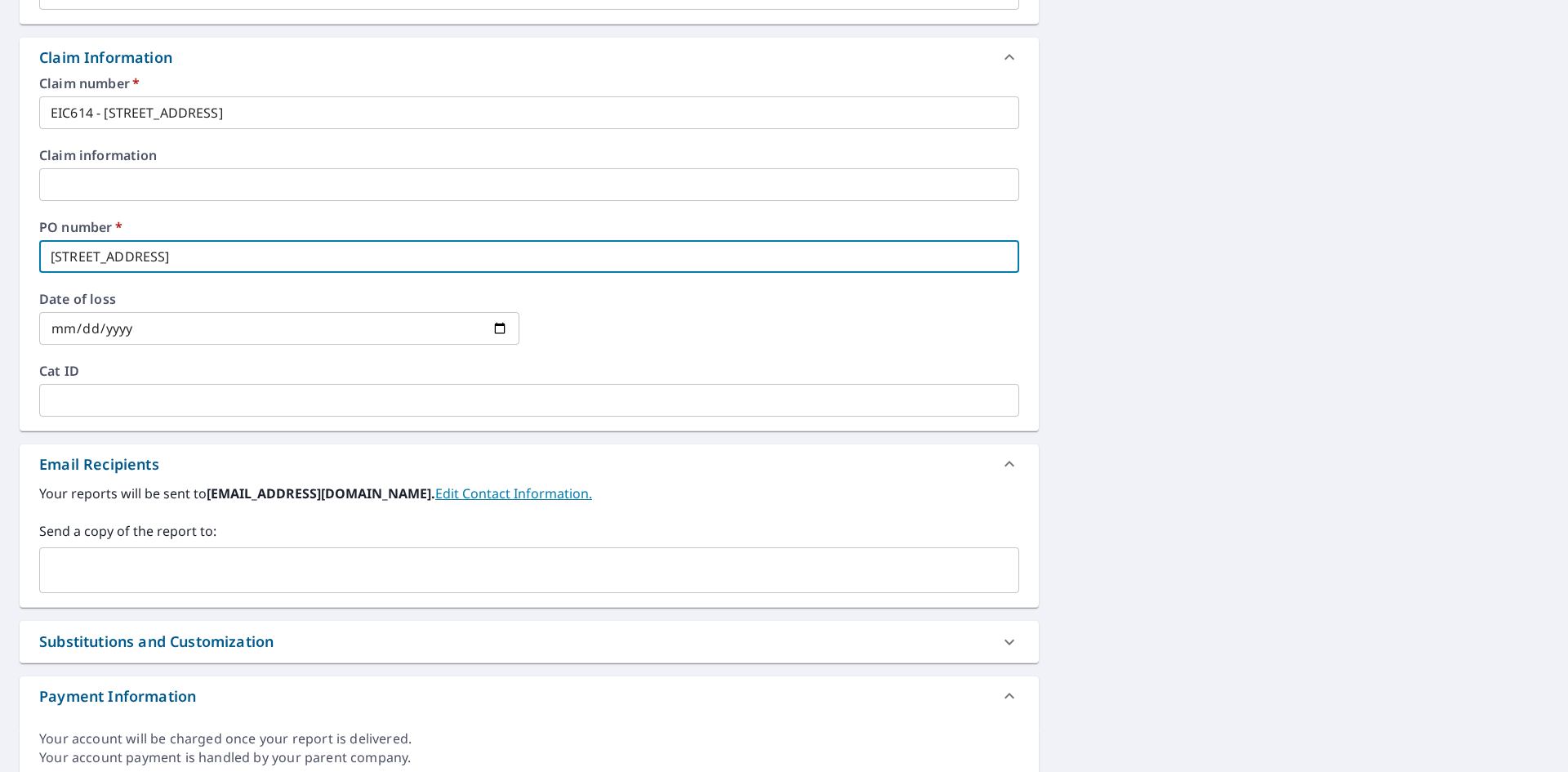
scroll to position [576, 0]
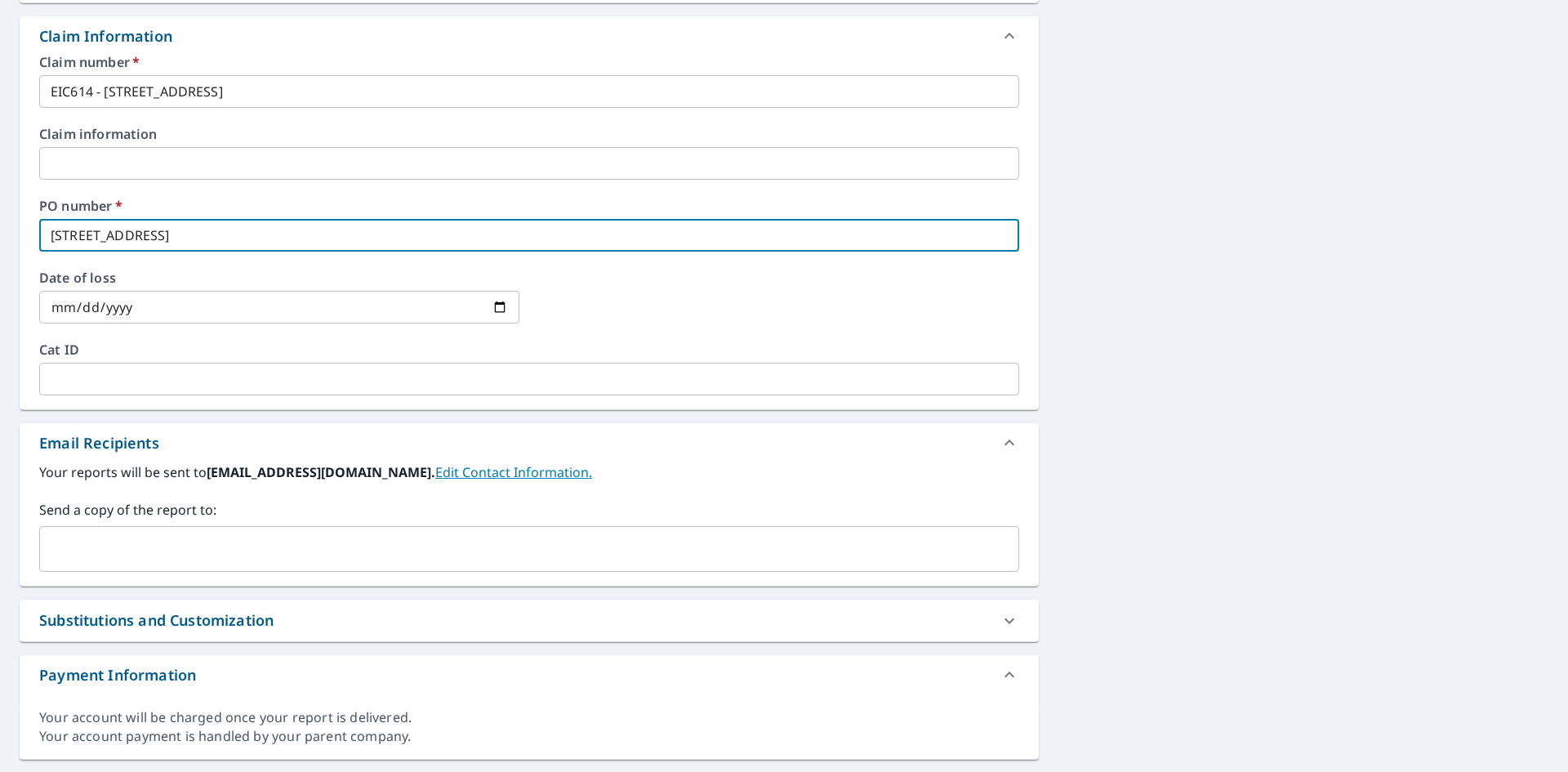
type input "14118 ROAD L"
click at [204, 557] on input "text" at bounding box center [517, 549] width 941 height 31
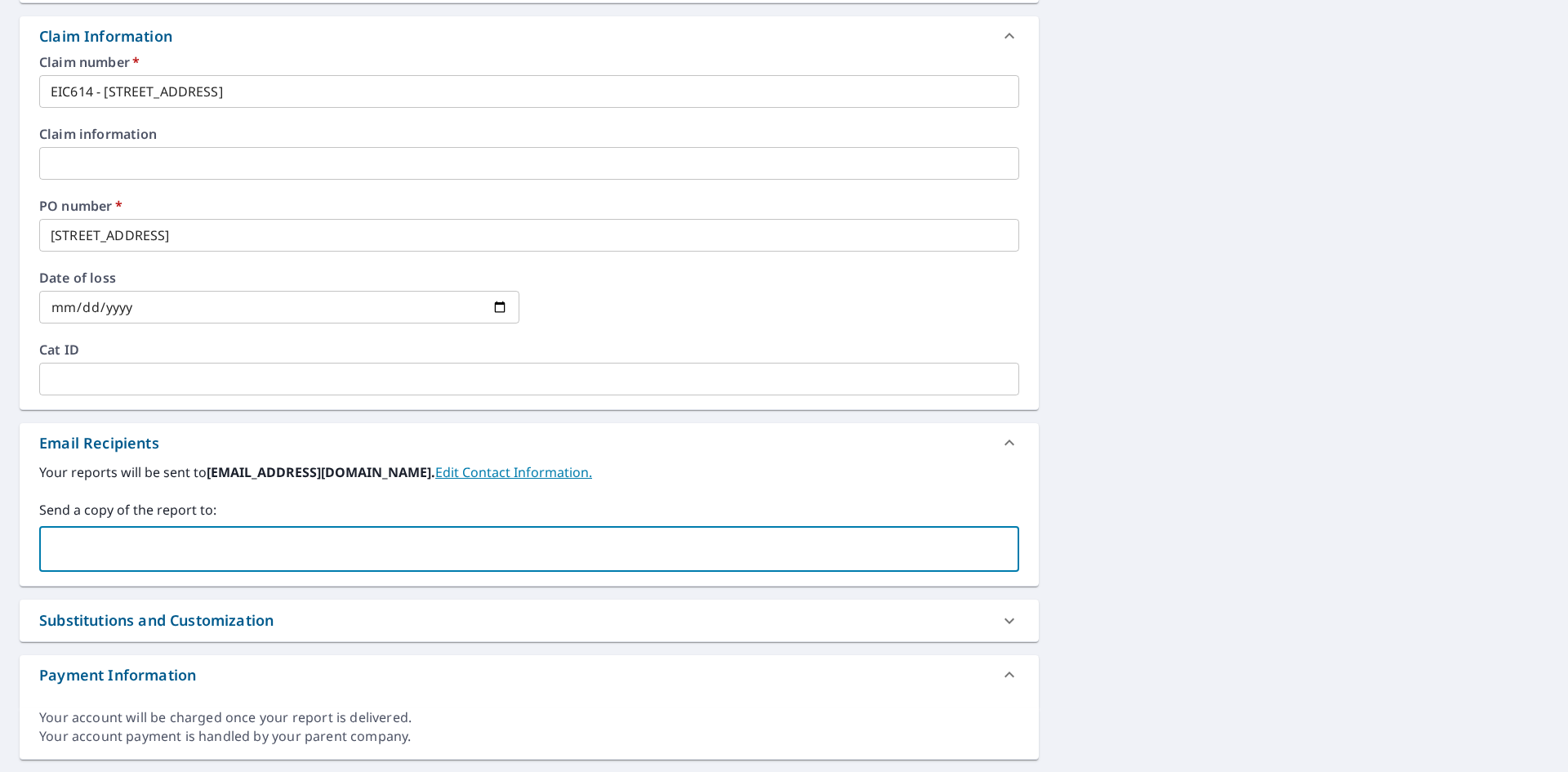
paste input "eickholtconstruction@yahoo.com"
type input "eickholtconstruction@yahoo.com"
click at [1316, 319] on div "14118 Road L Ottawa, OH 45875 Aerial Road A standard road map Aerial A detailed…" at bounding box center [784, 173] width 1568 height 1198
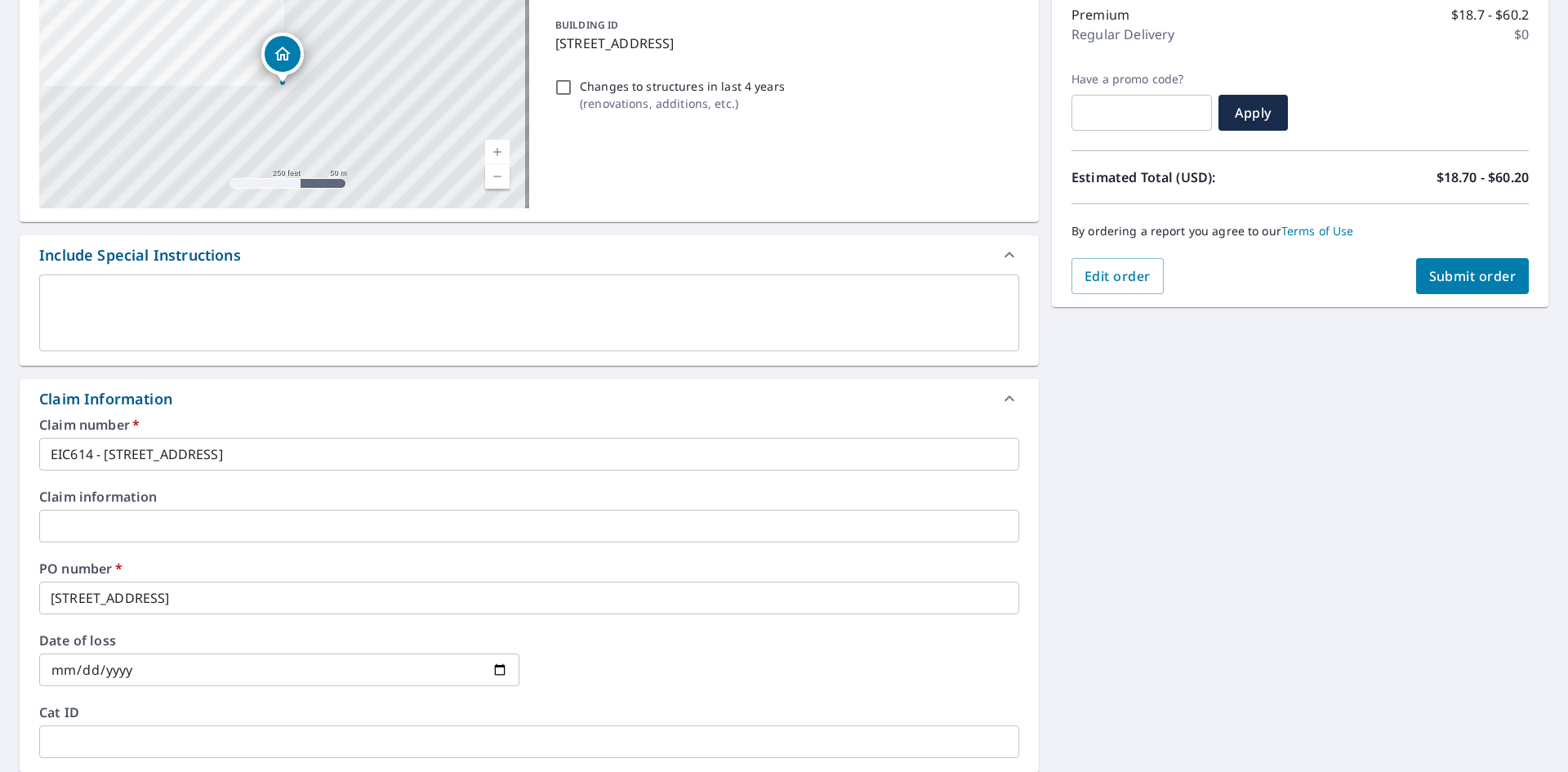
scroll to position [168, 0]
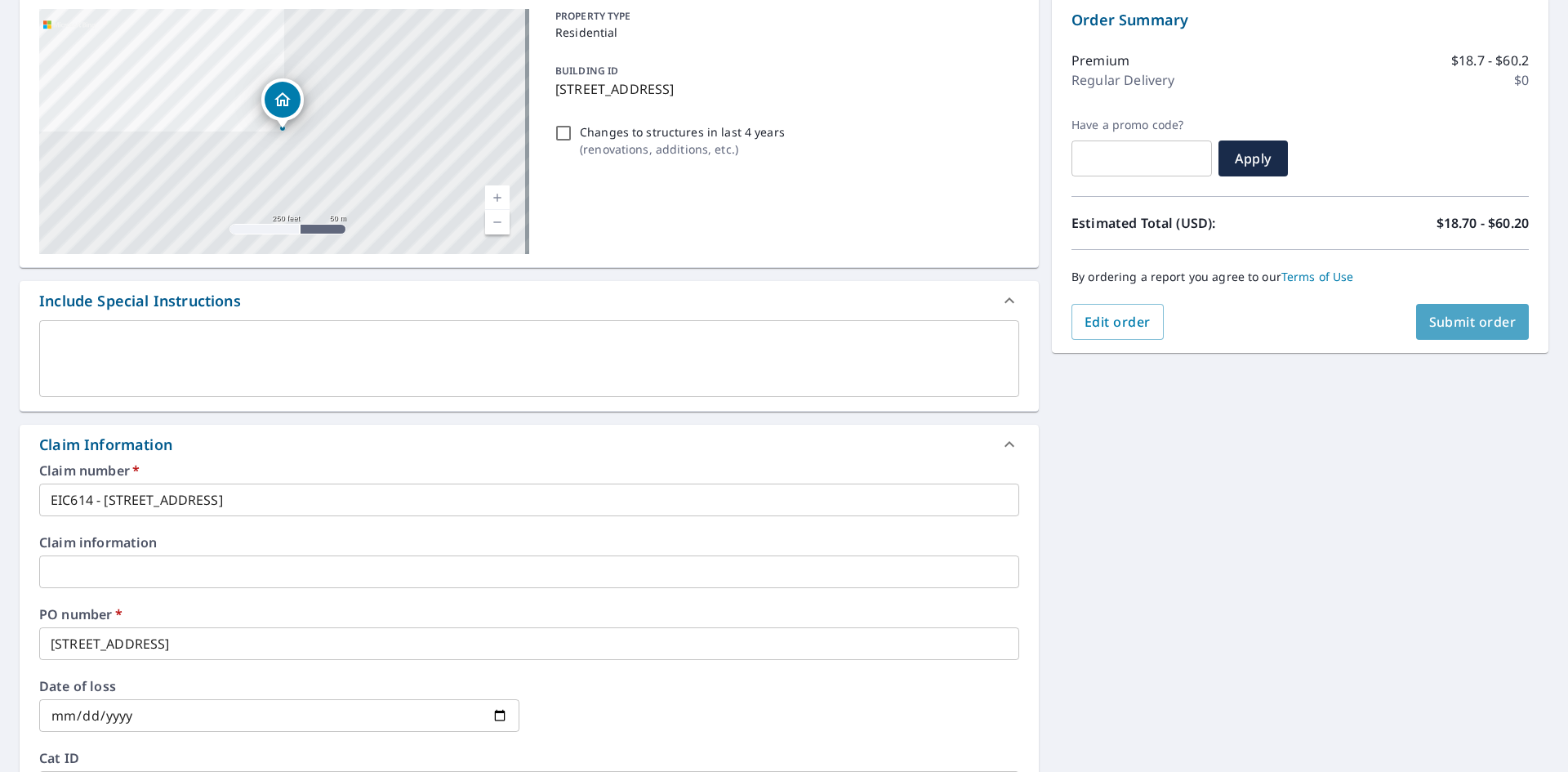
click at [1459, 325] on span "Submit order" at bounding box center [1473, 321] width 88 height 18
checkbox input "true"
